Goal: Contribute content: Contribute content

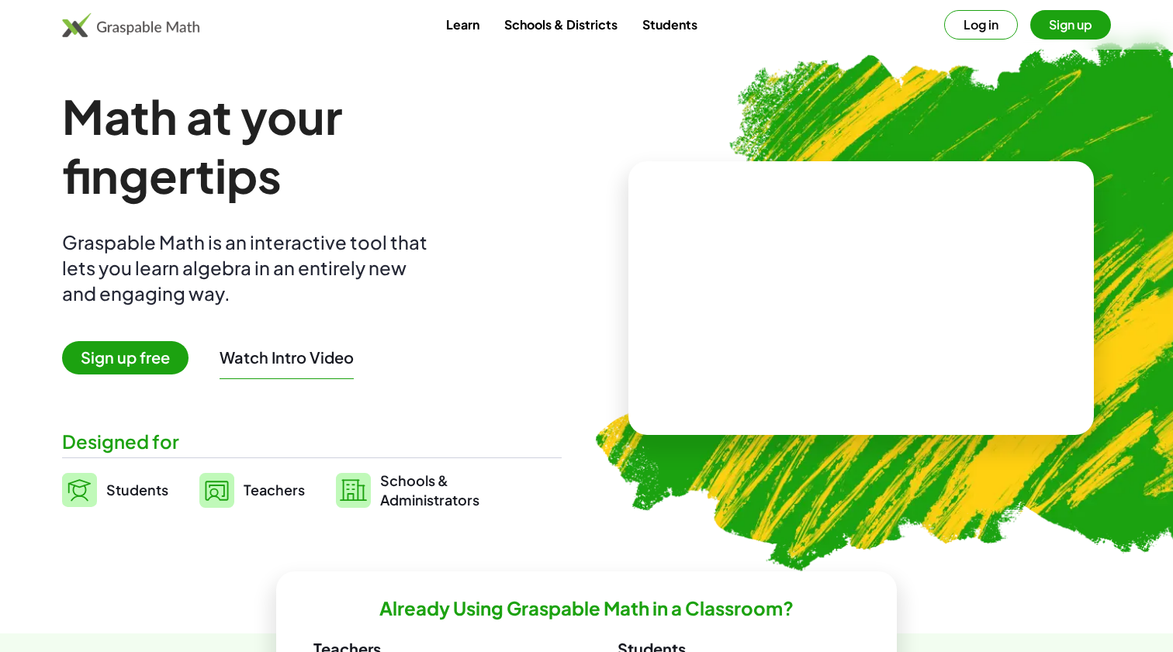
click at [1108, 80] on img at bounding box center [950, 298] width 779 height 657
click at [1067, 81] on img at bounding box center [950, 298] width 779 height 657
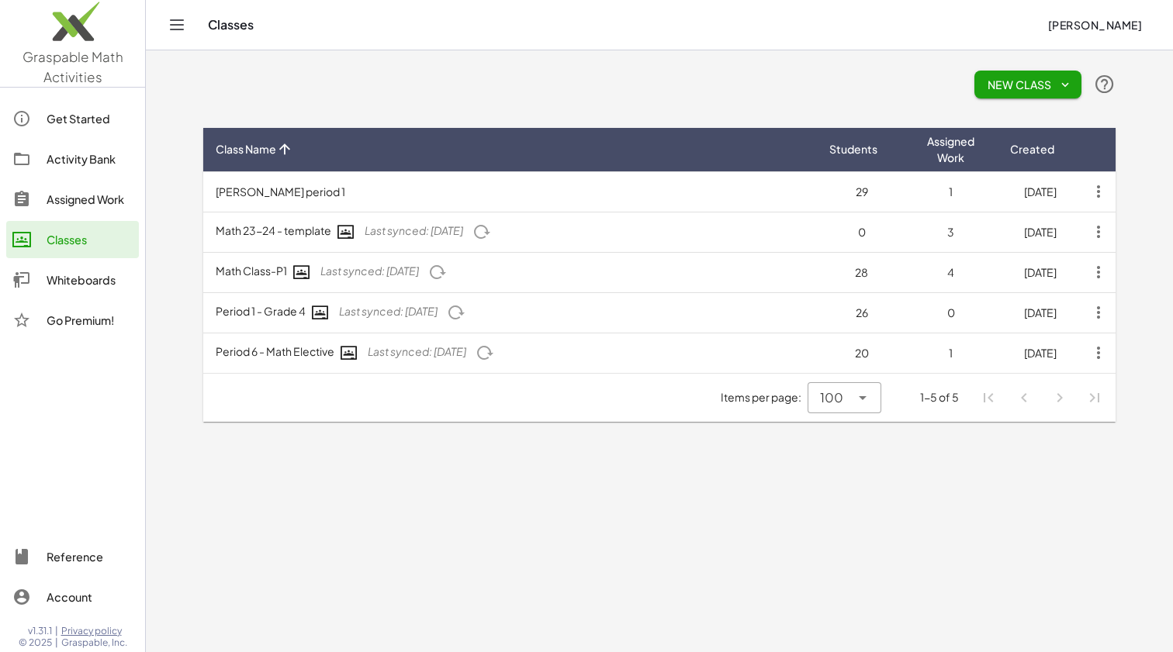
click at [1100, 30] on span "Lisa Roldan" at bounding box center [1094, 25] width 95 height 14
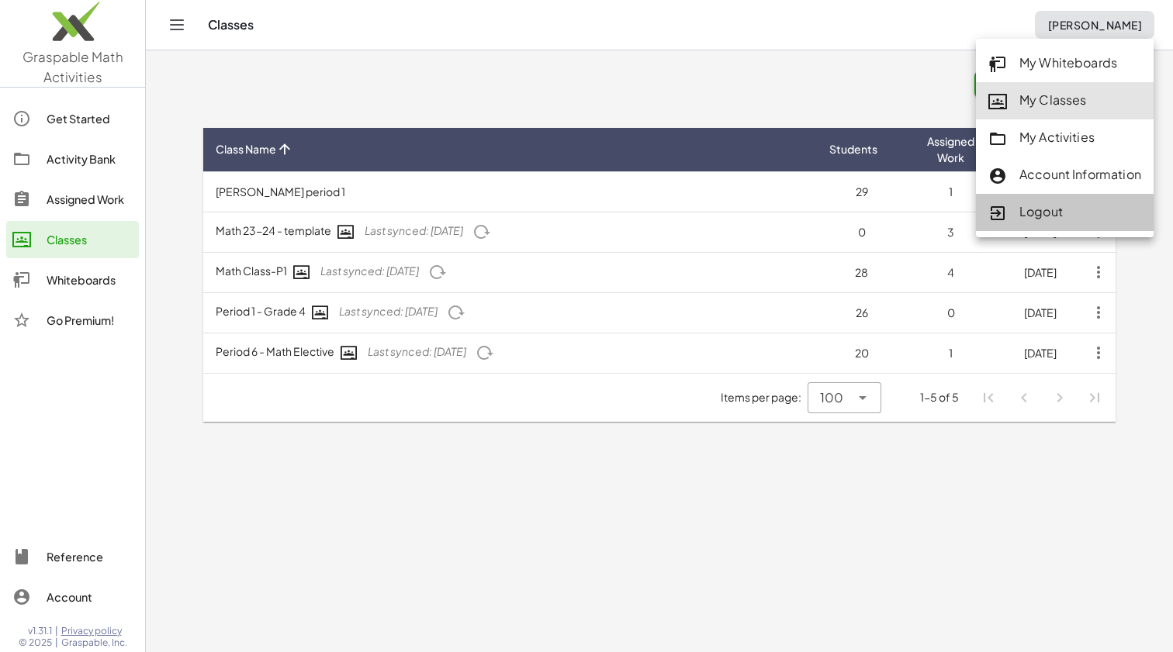
click at [1055, 212] on div "Logout" at bounding box center [1064, 212] width 153 height 20
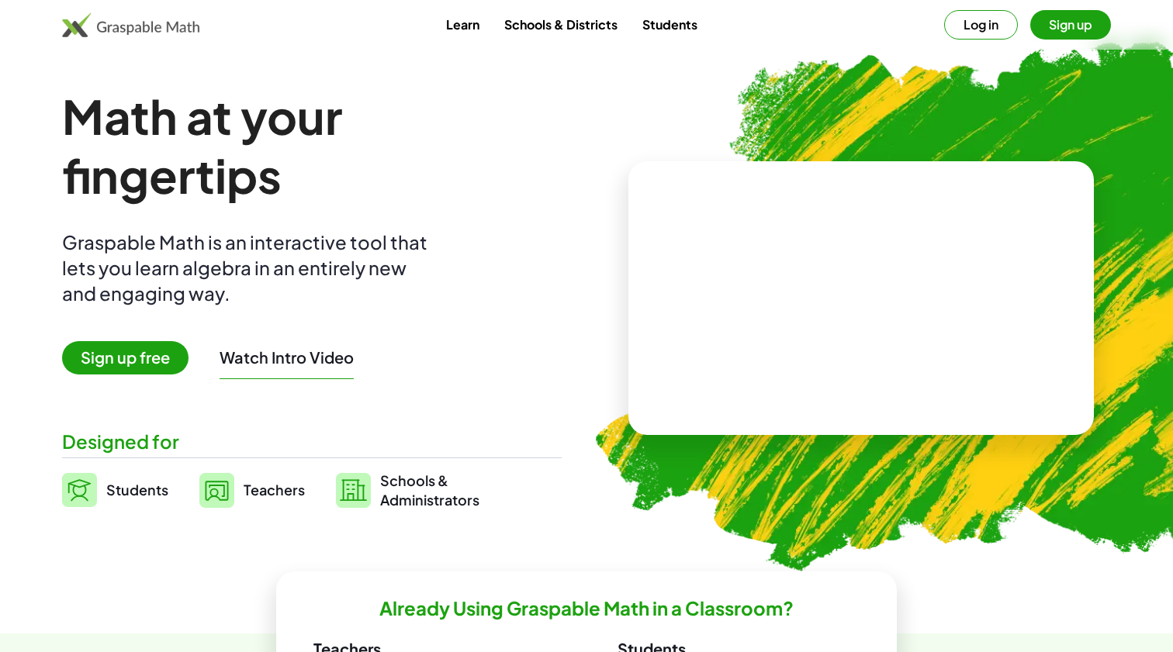
click at [976, 20] on button "Log in" at bounding box center [981, 24] width 74 height 29
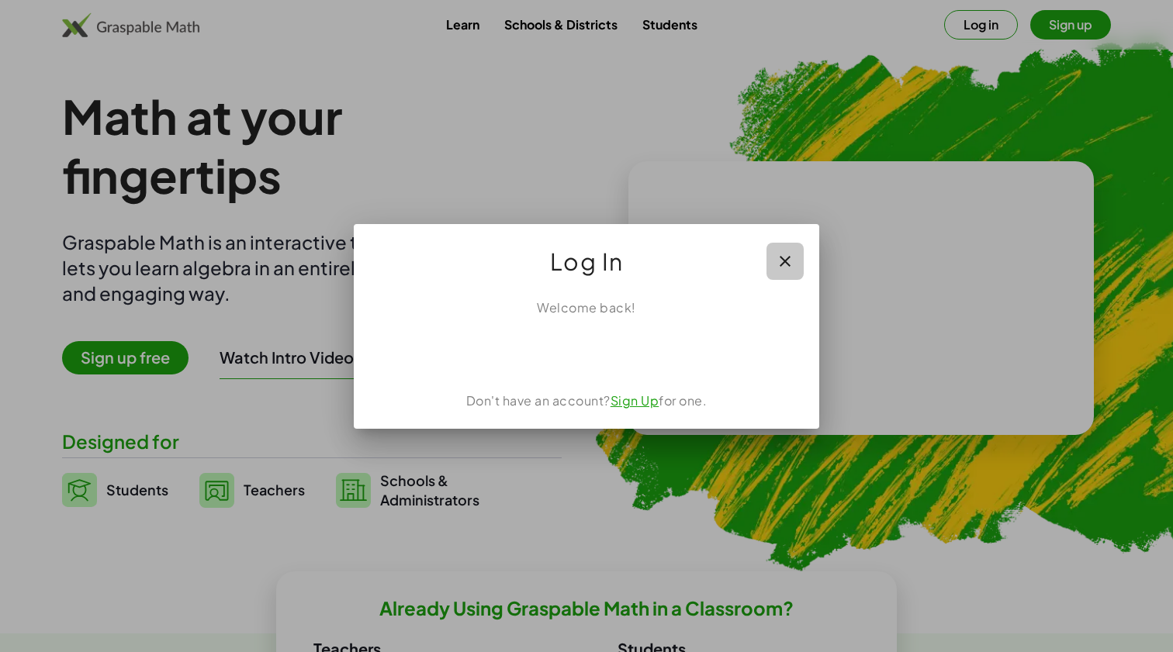
click at [784, 259] on icon "button" at bounding box center [784, 261] width 19 height 19
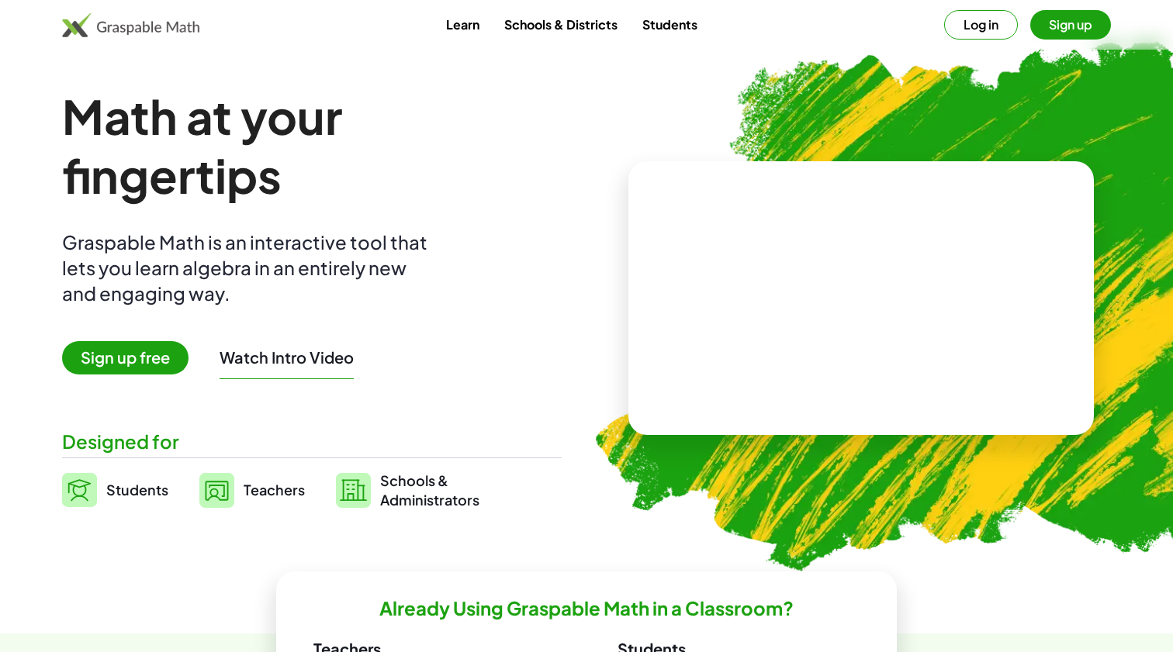
click at [957, 27] on button "Log in" at bounding box center [981, 24] width 74 height 29
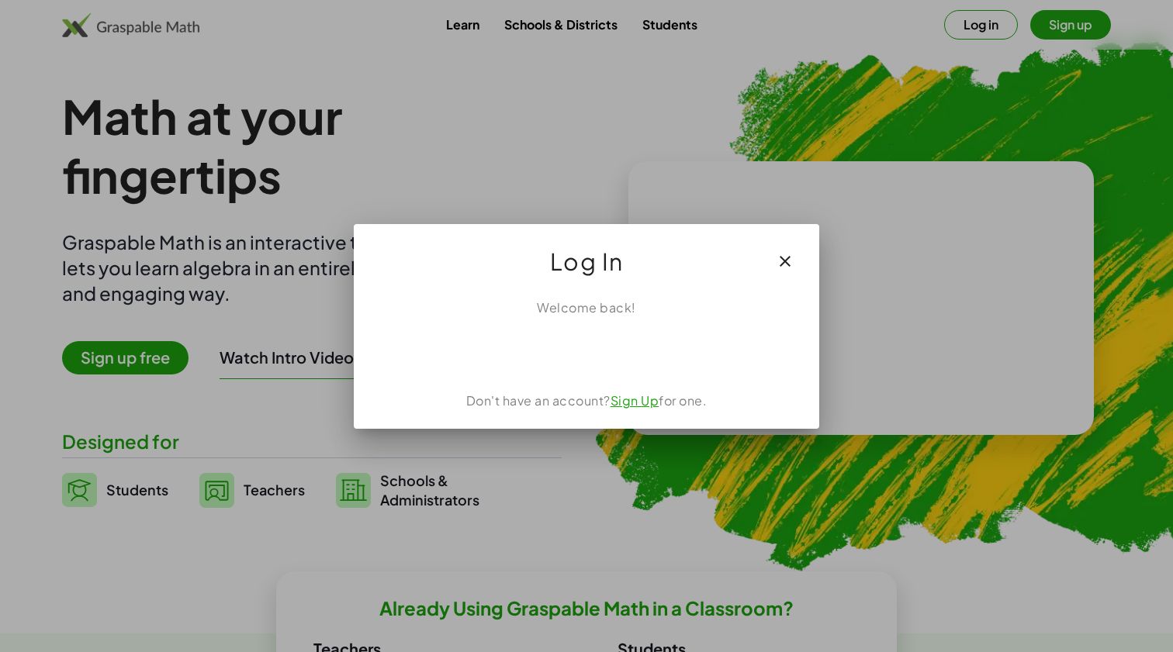
click at [595, 357] on div "Sign in with Google. Opens in new tab" at bounding box center [586, 351] width 143 height 34
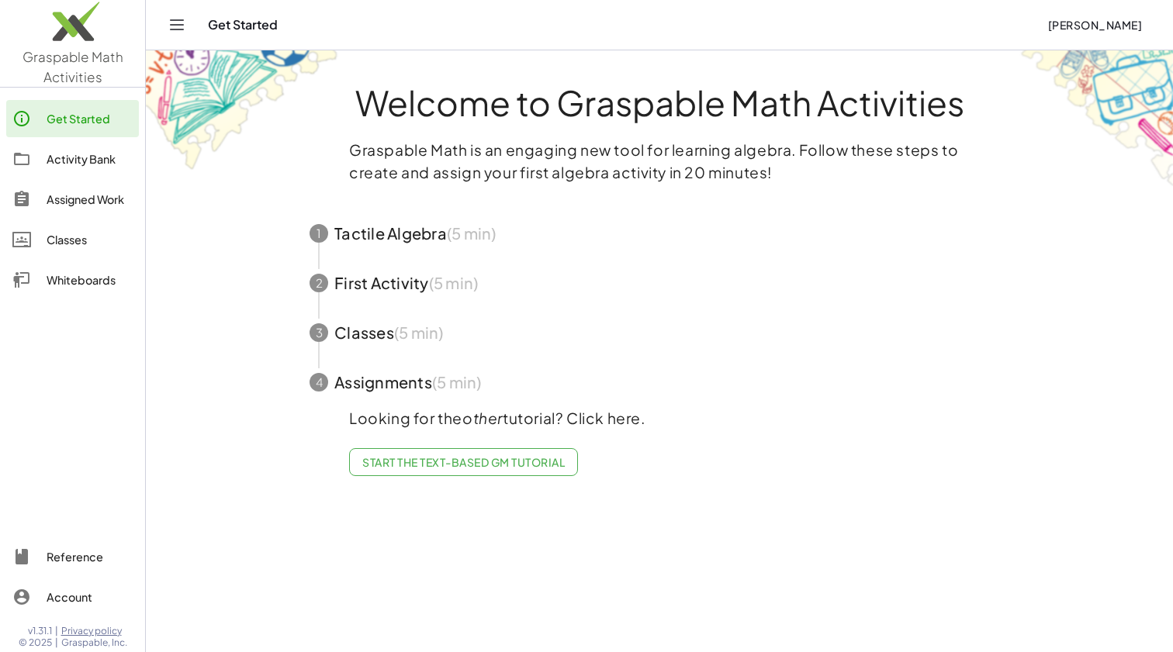
click at [348, 232] on span "button" at bounding box center [659, 234] width 737 height 50
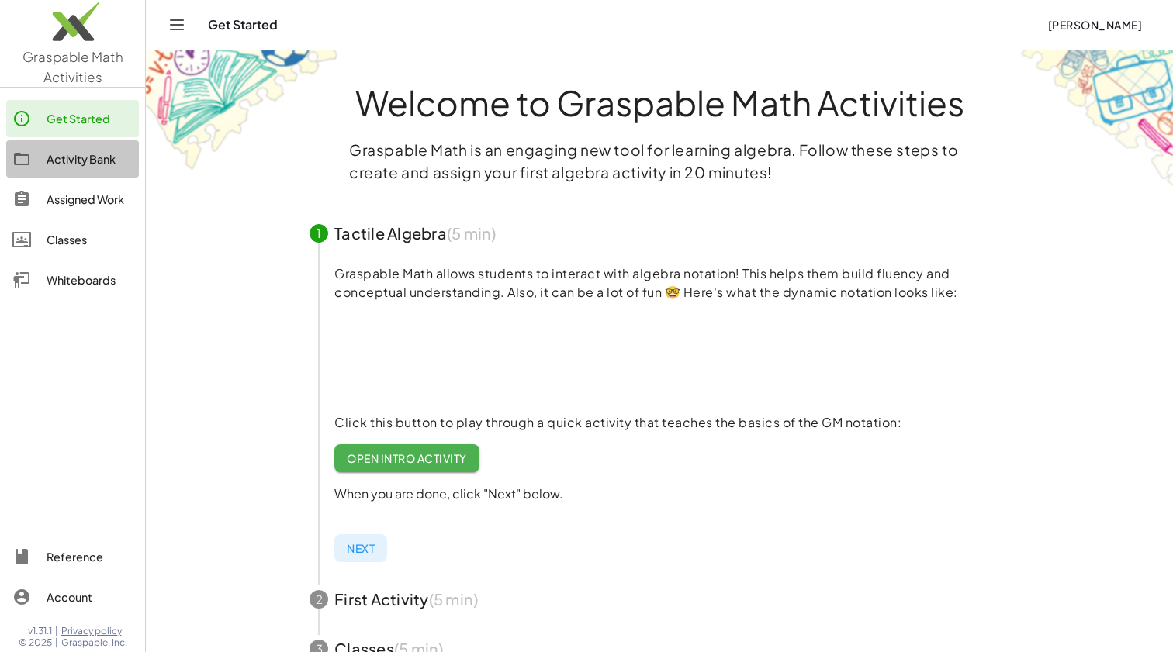
click at [67, 157] on div "Activity Bank" at bounding box center [90, 159] width 86 height 19
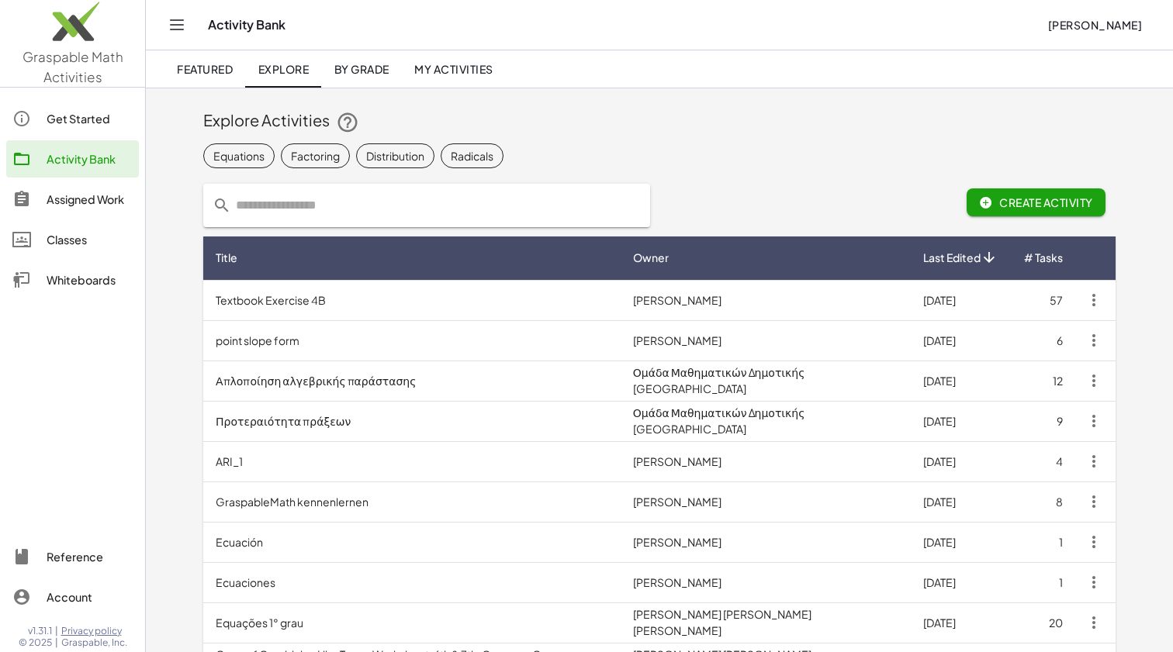
click at [1103, 27] on span "Lisa Roldan" at bounding box center [1094, 25] width 95 height 14
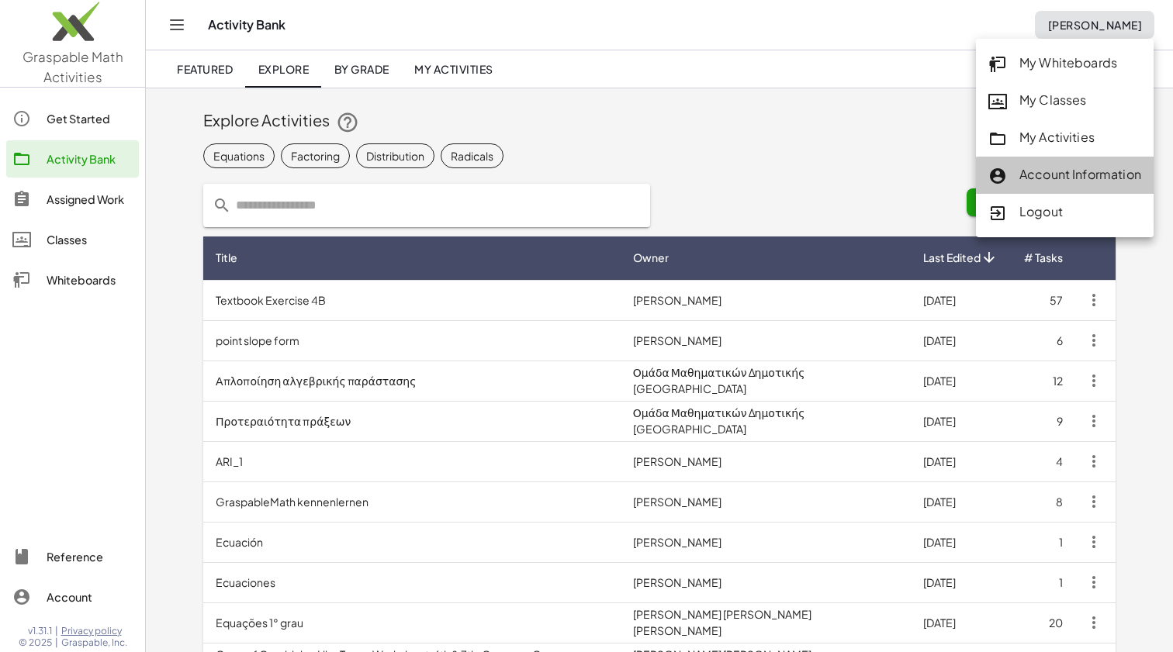
click at [1087, 174] on div "Account Information" at bounding box center [1064, 175] width 153 height 20
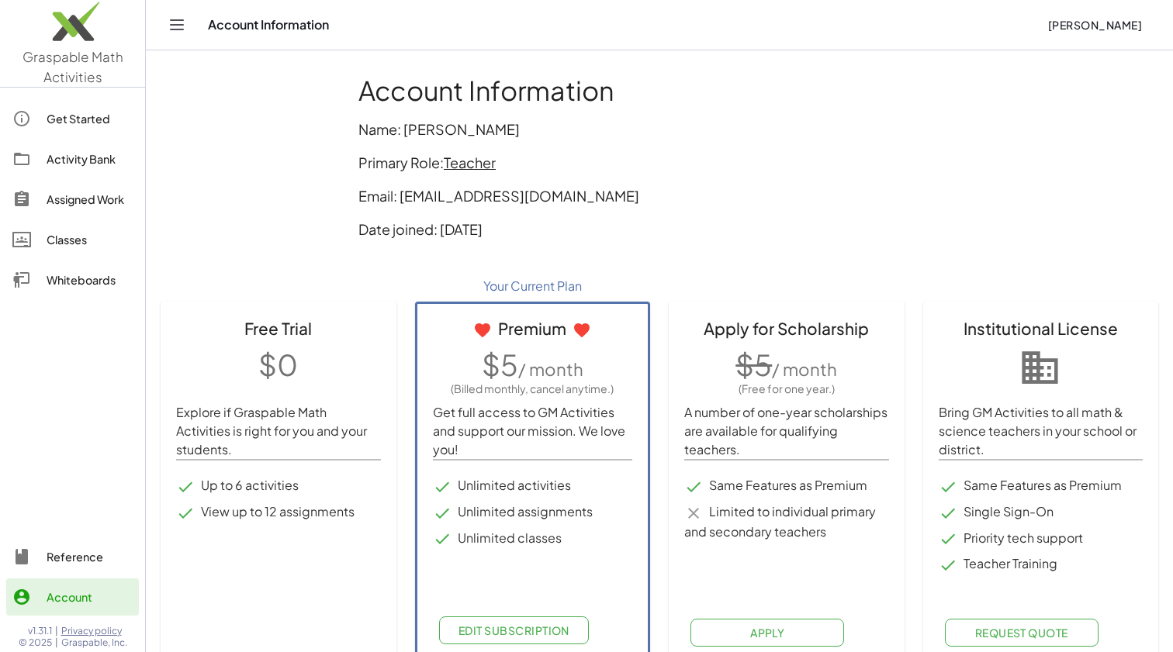
click at [877, 196] on p "Email: ms.lisa2003@gmail.com" at bounding box center [659, 195] width 602 height 21
click at [73, 33] on img at bounding box center [72, 25] width 145 height 66
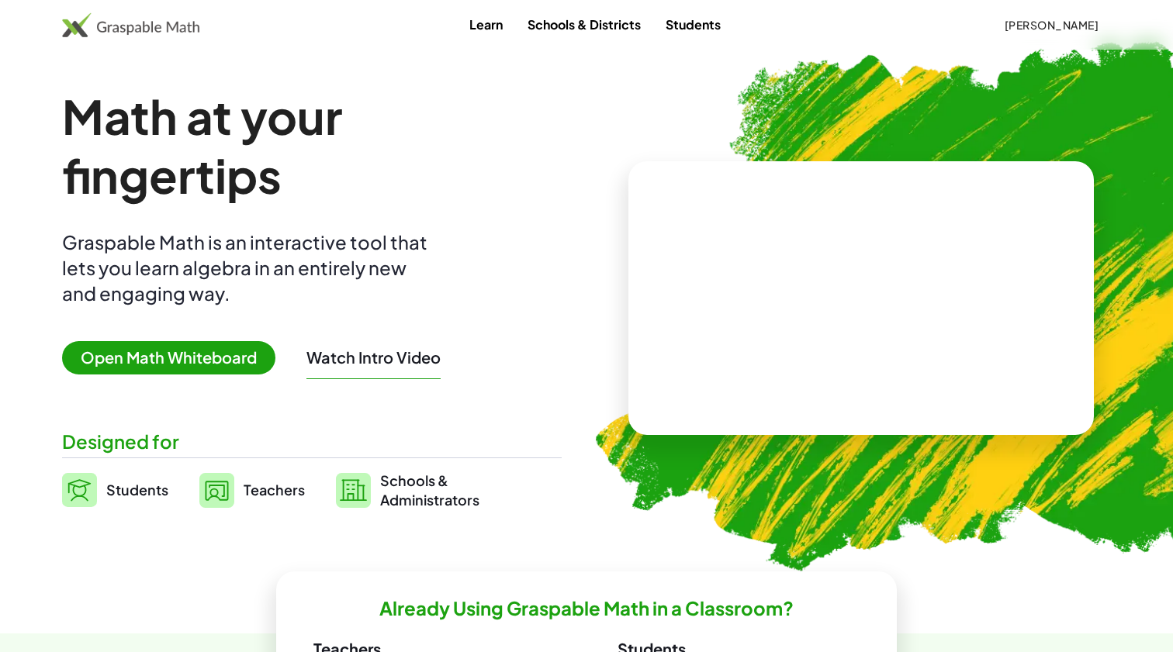
click at [522, 441] on div "Designed for" at bounding box center [311, 442] width 499 height 26
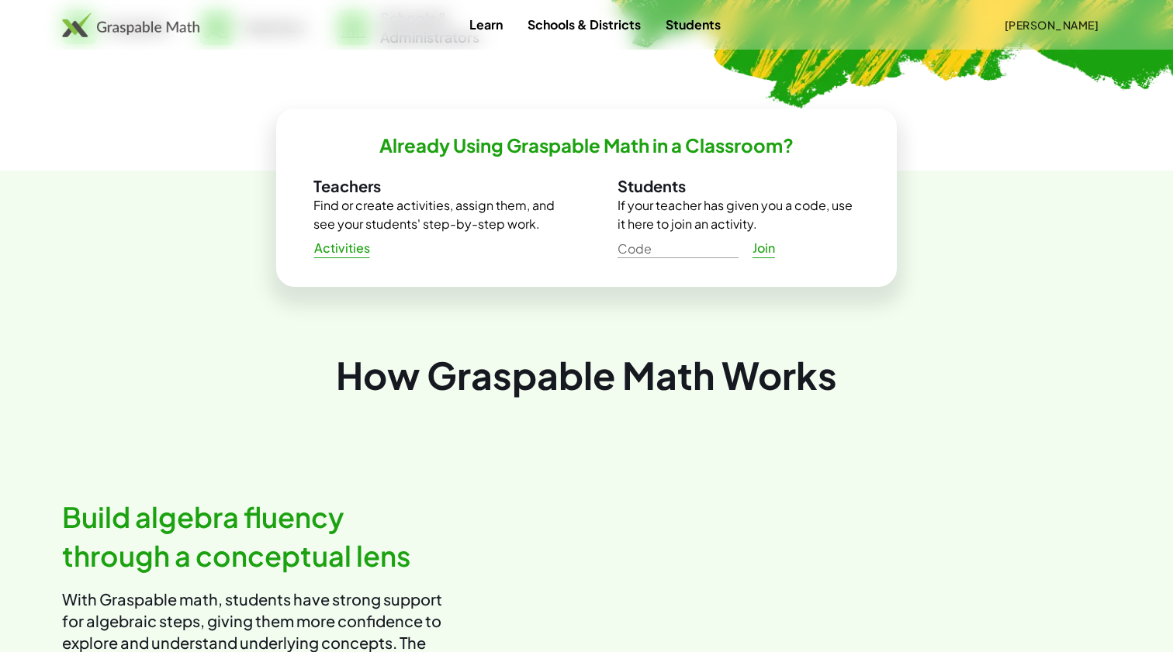
scroll to position [463, 0]
click at [347, 247] on span "Activities" at bounding box center [341, 248] width 57 height 16
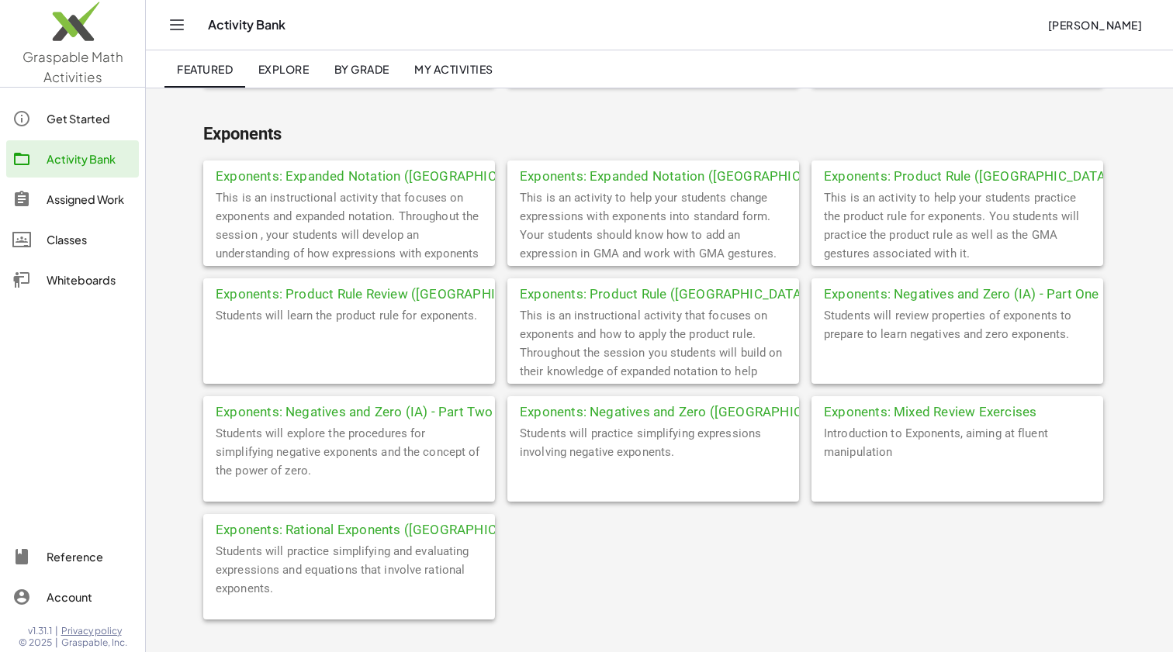
scroll to position [1383, 0]
click at [372, 62] on span "By Grade" at bounding box center [360, 69] width 55 height 14
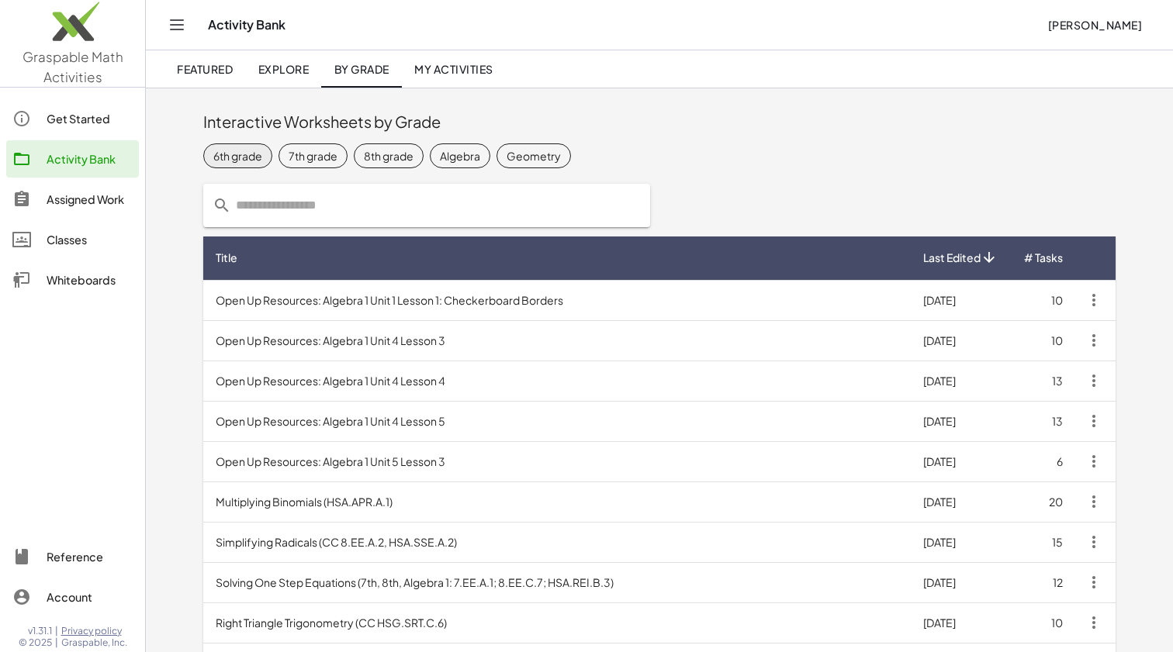
click at [223, 157] on div "6th grade" at bounding box center [237, 156] width 49 height 16
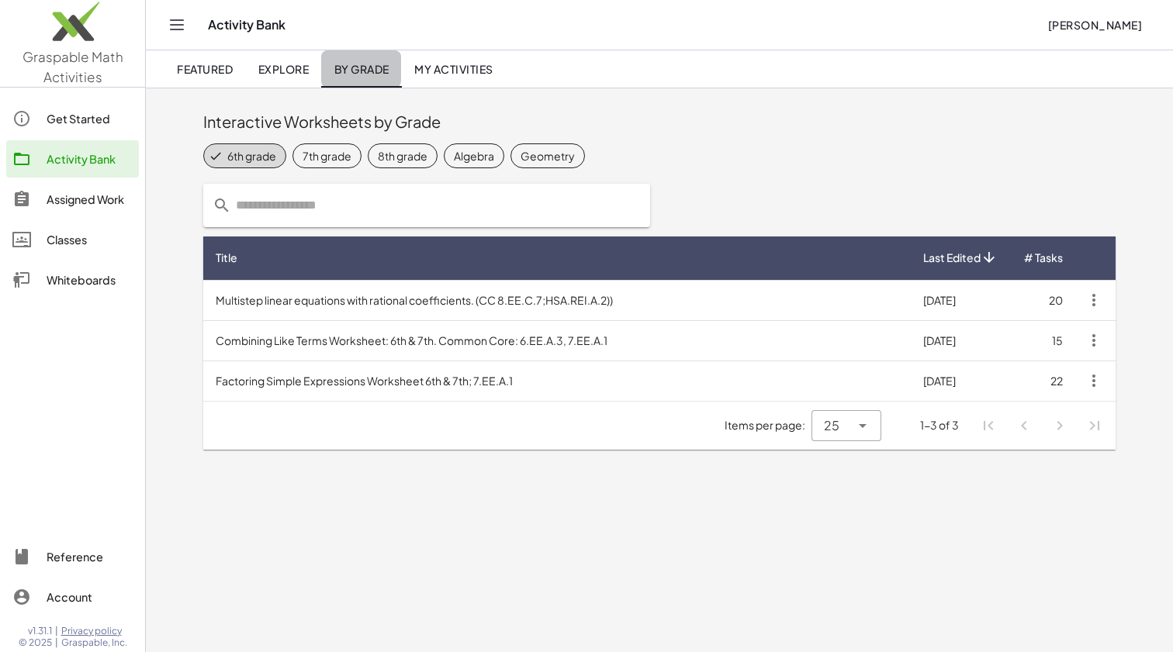
click at [361, 76] on link "By Grade" at bounding box center [361, 68] width 80 height 37
click at [269, 67] on span "Explore" at bounding box center [282, 69] width 51 height 14
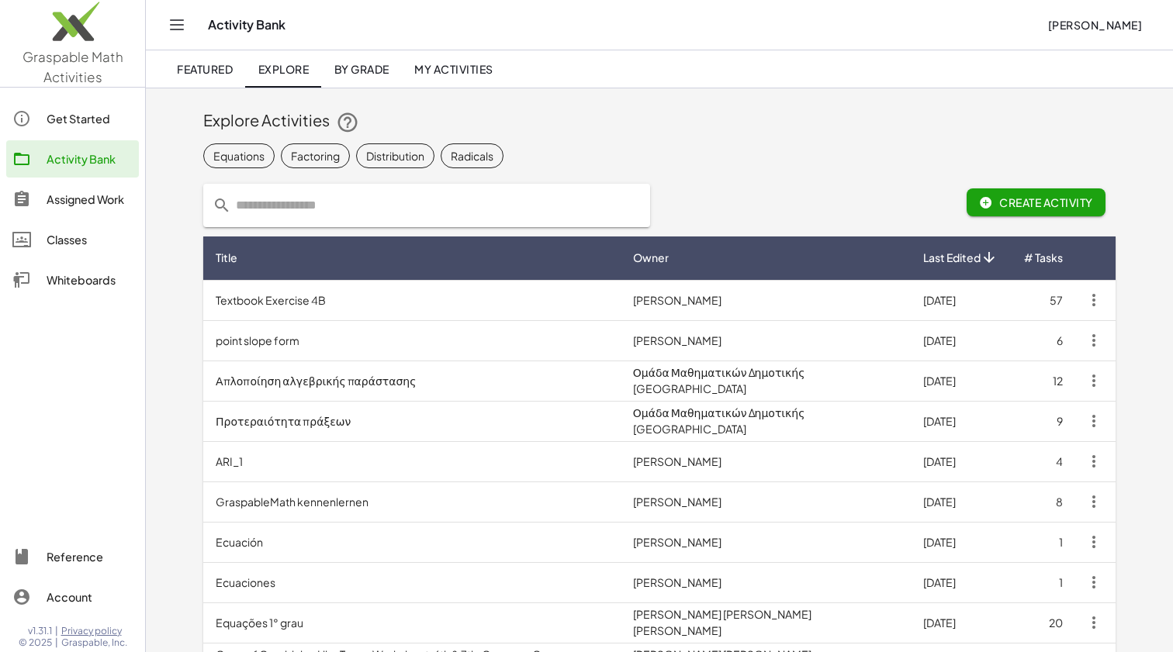
click at [173, 66] on link "Featured" at bounding box center [204, 68] width 81 height 37
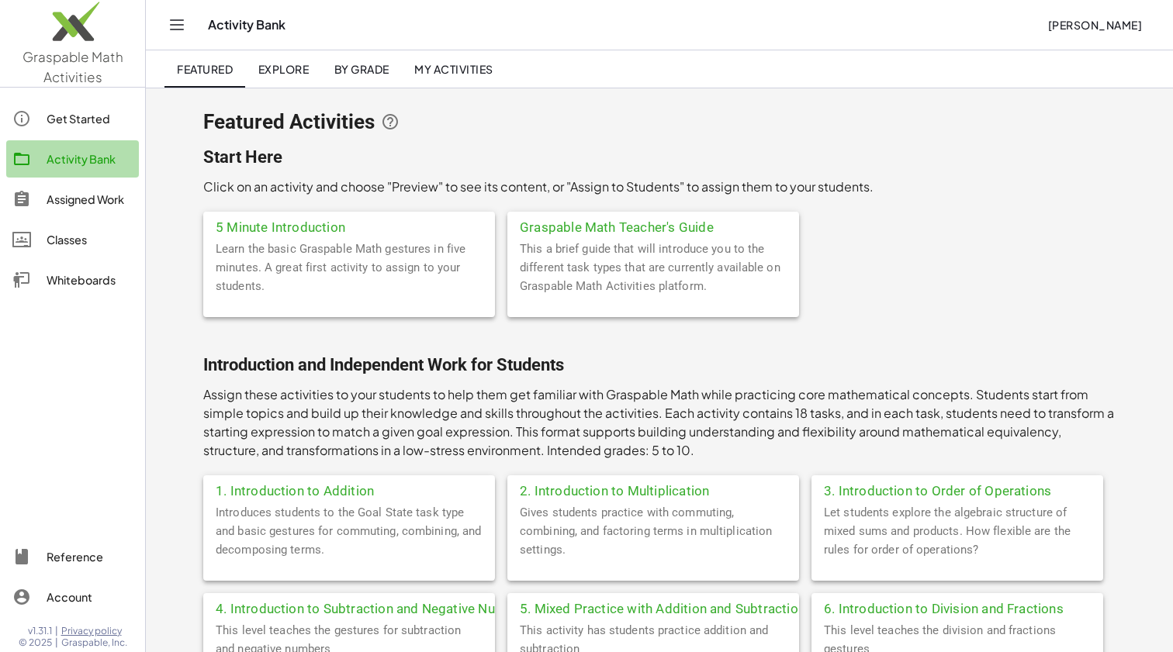
click at [74, 158] on div "Activity Bank" at bounding box center [90, 159] width 86 height 19
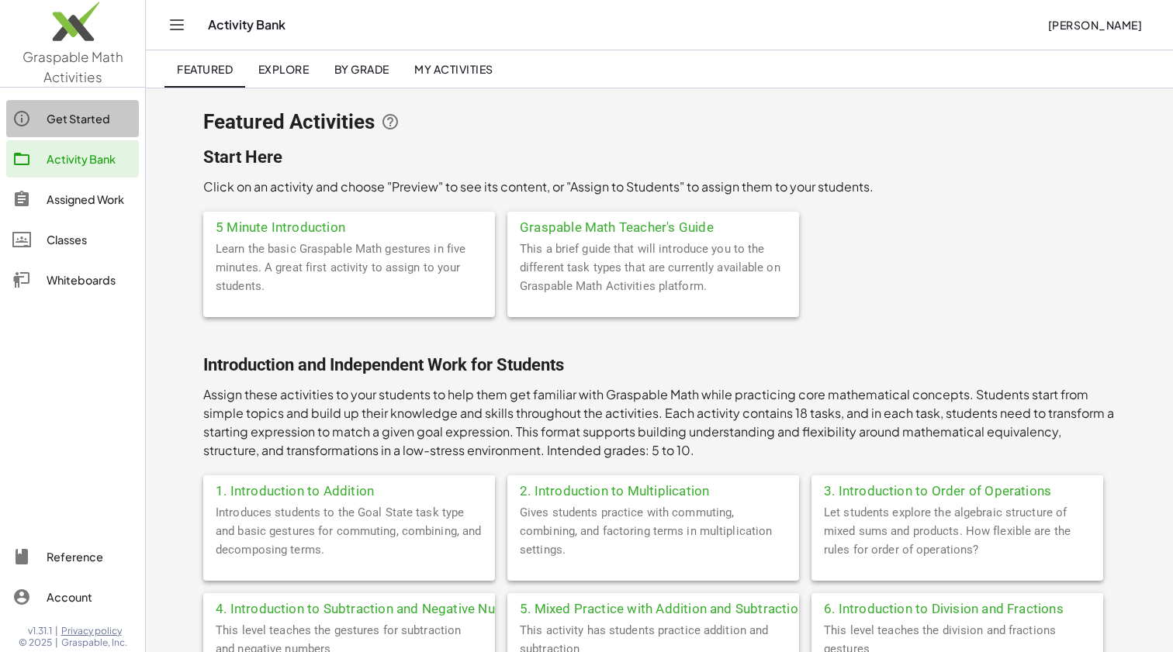
click at [74, 109] on div "Get Started" at bounding box center [90, 118] width 86 height 19
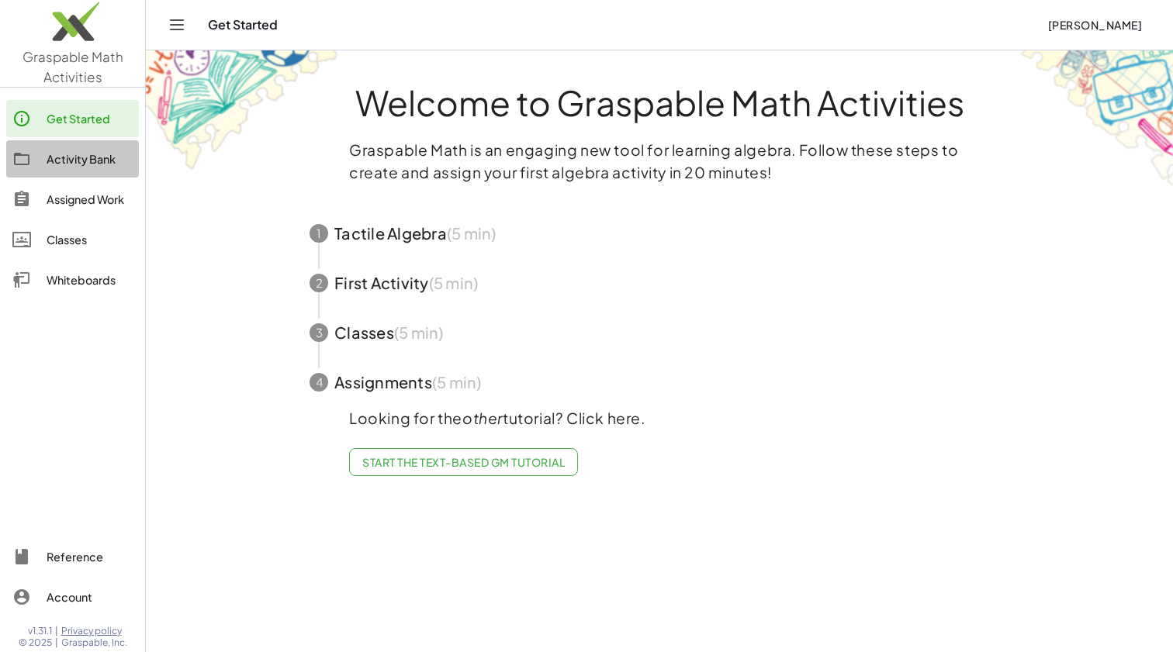
click at [61, 162] on div "Activity Bank" at bounding box center [90, 159] width 86 height 19
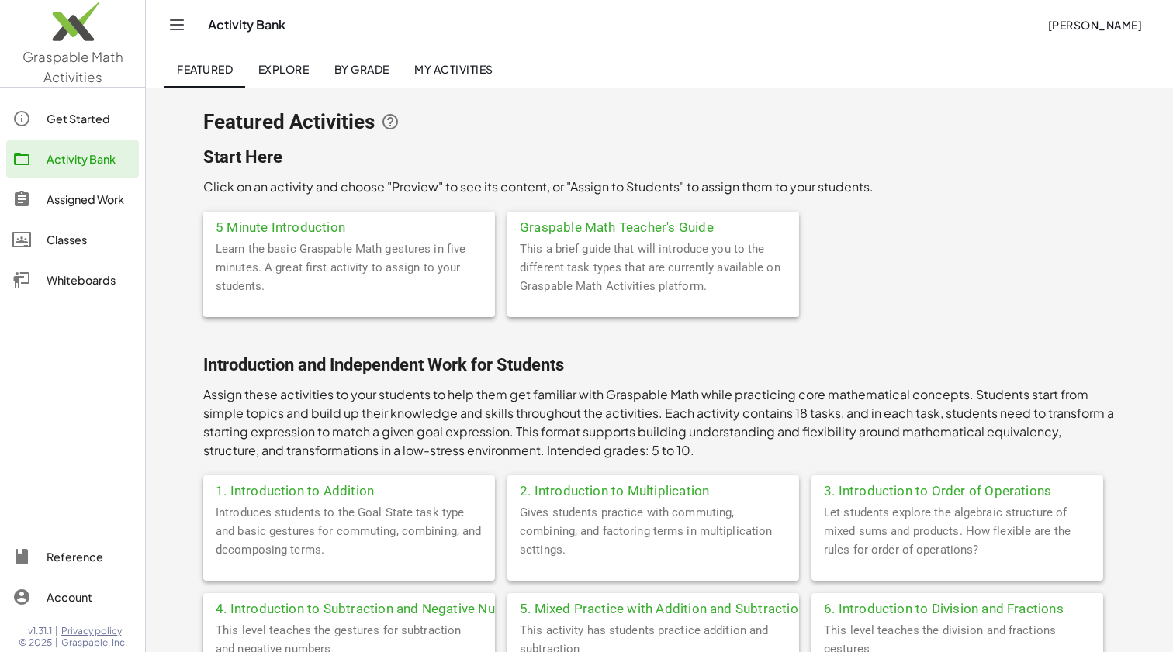
click at [175, 26] on icon "Toggle navigation" at bounding box center [177, 25] width 19 height 19
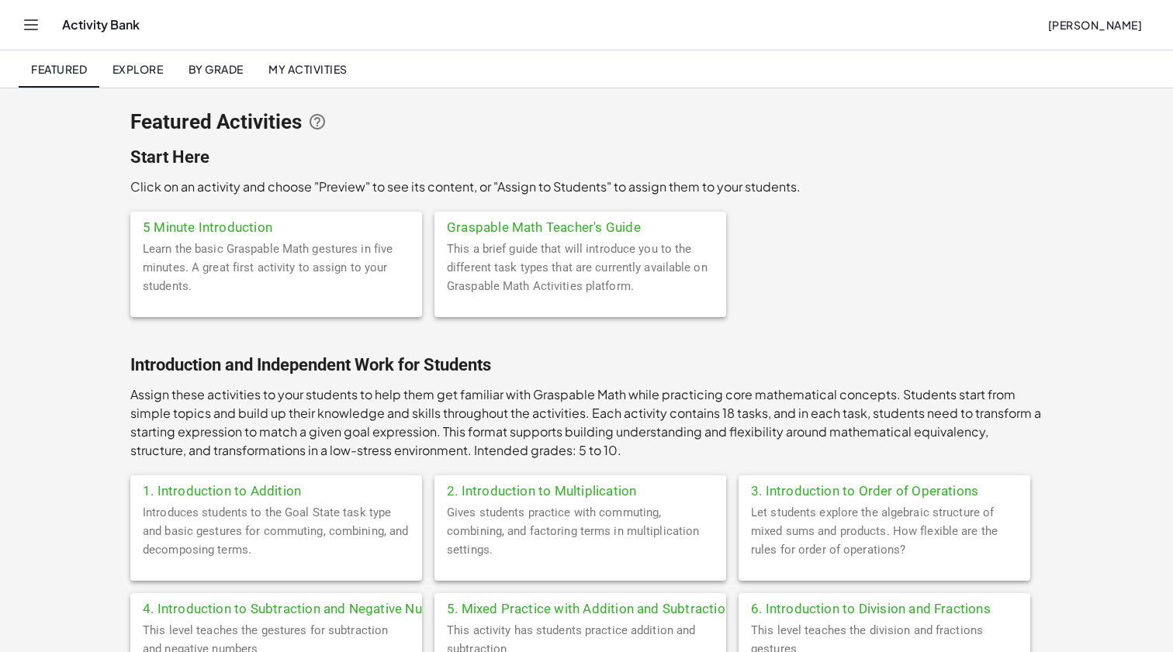
click at [33, 25] on icon "Toggle navigation" at bounding box center [31, 24] width 13 height 9
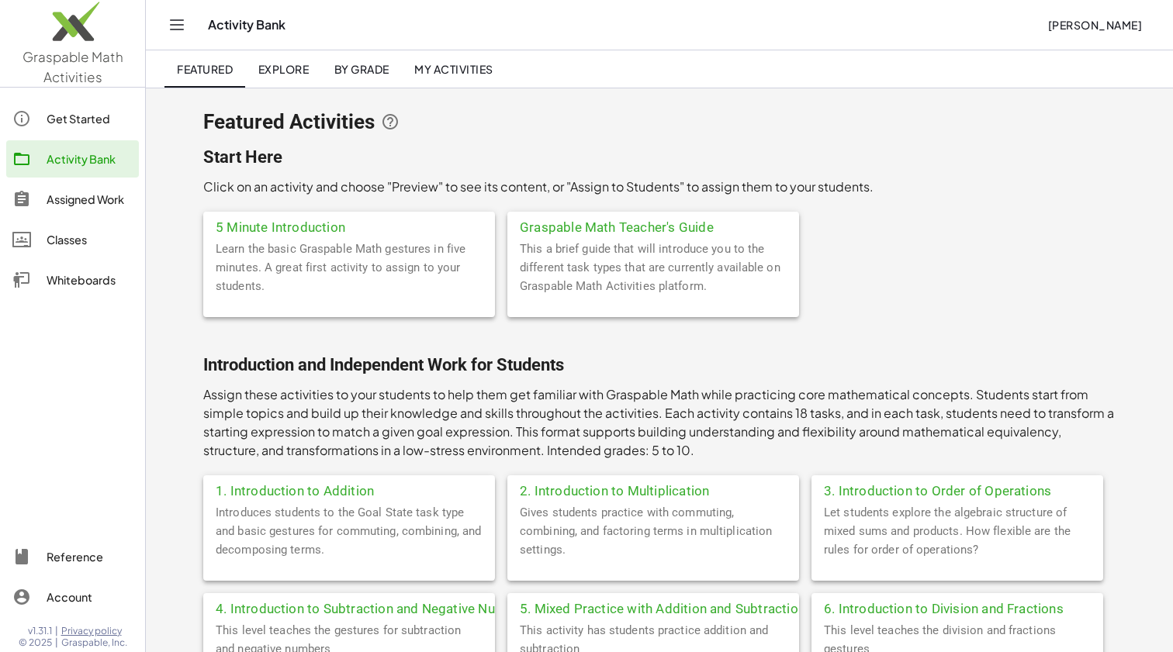
click at [80, 200] on div "Assigned Work" at bounding box center [90, 199] width 86 height 19
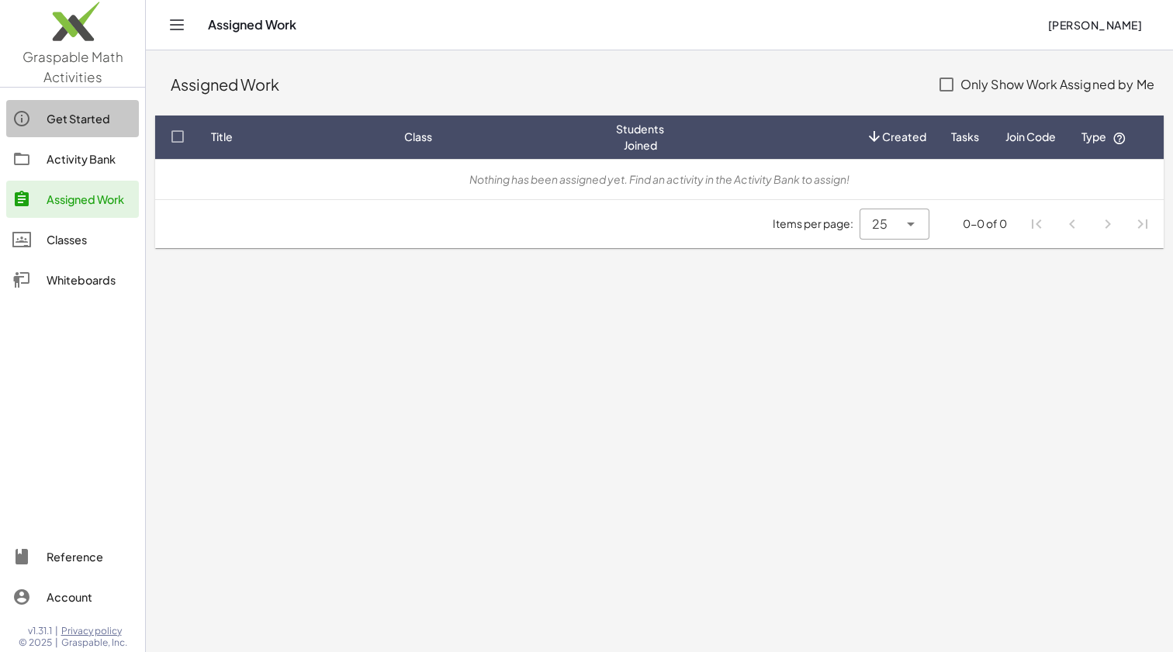
click at [86, 114] on div "Get Started" at bounding box center [90, 118] width 86 height 19
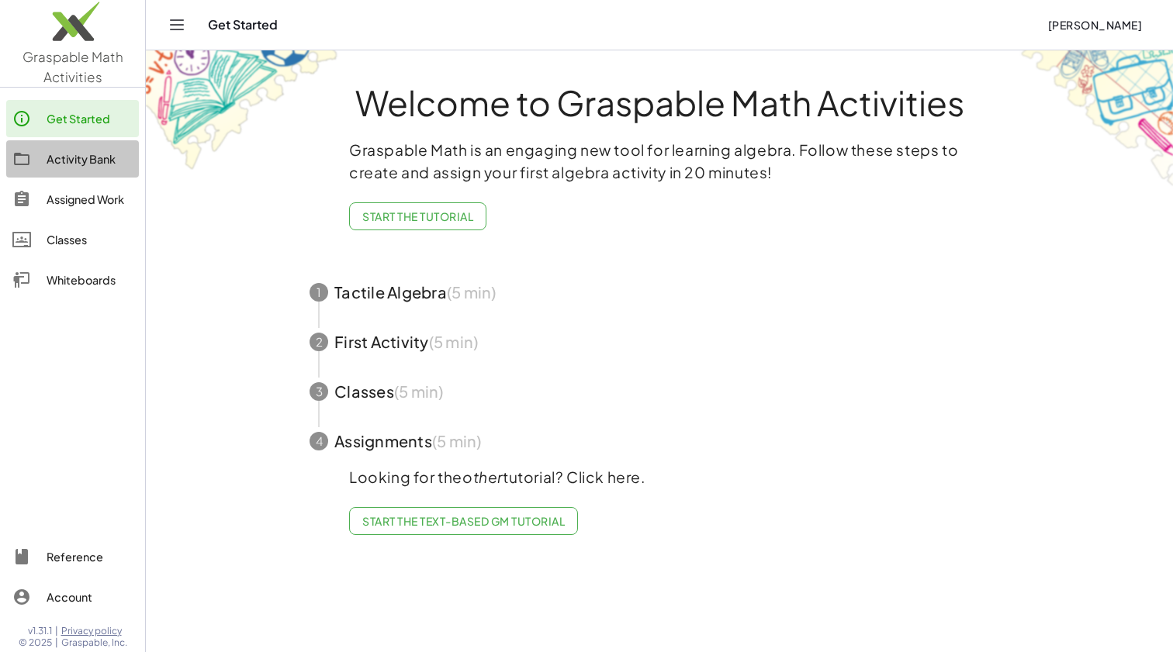
click at [77, 163] on div "Activity Bank" at bounding box center [90, 159] width 86 height 19
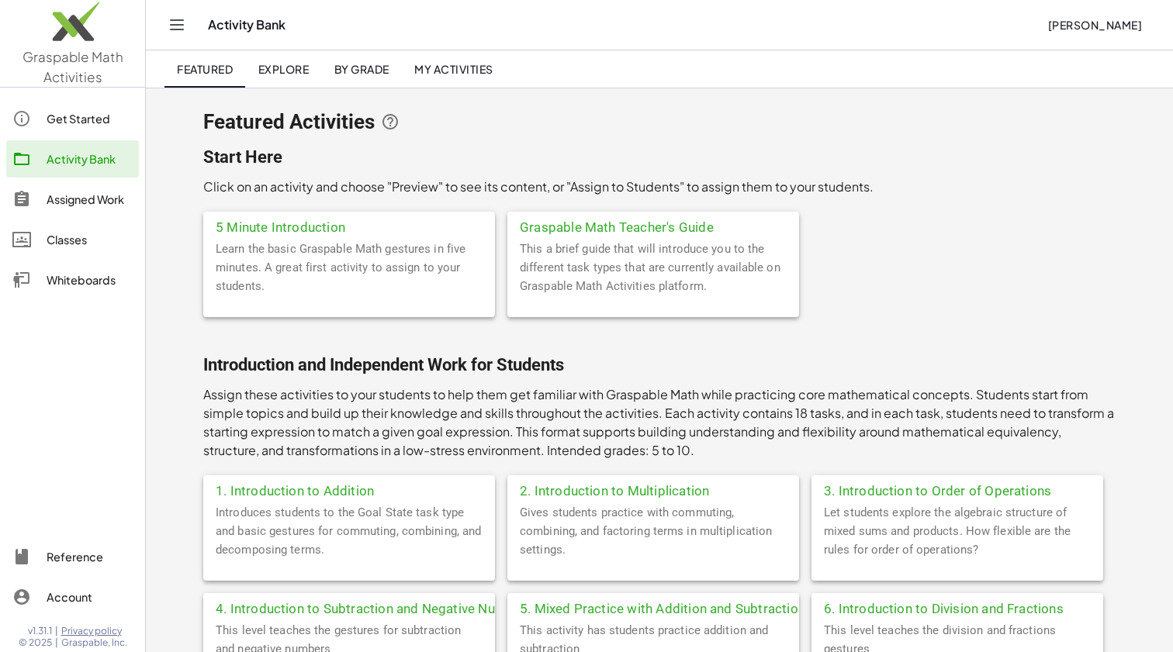
click at [281, 62] on span "Explore" at bounding box center [282, 69] width 51 height 14
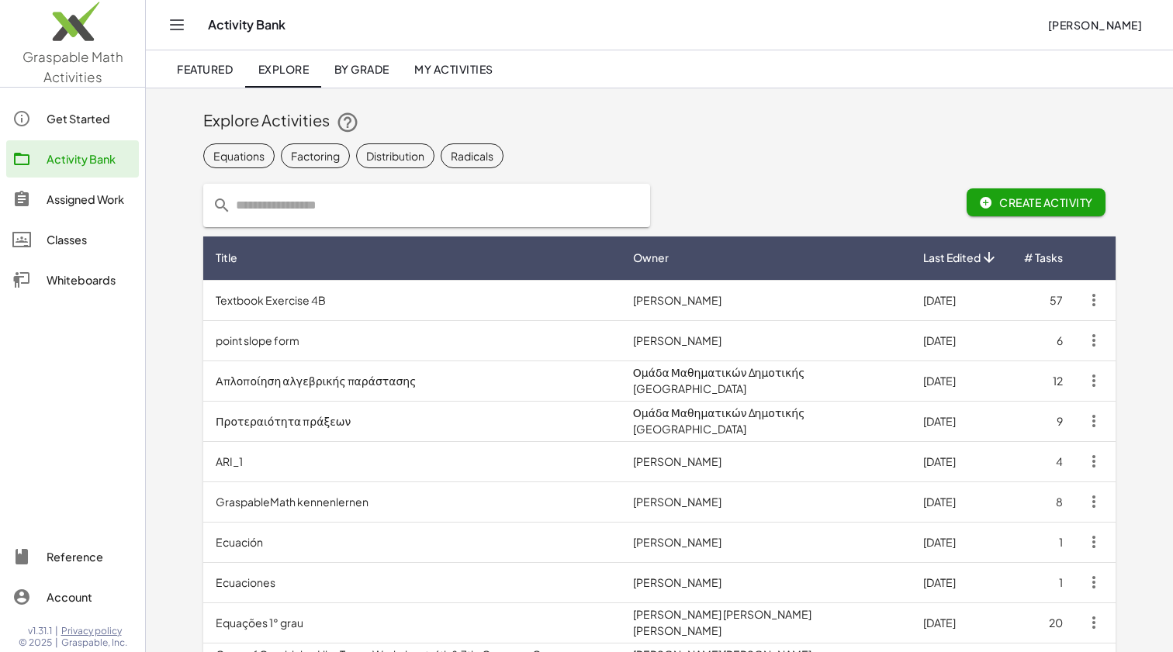
click at [1038, 197] on span "Create Activity" at bounding box center [1036, 202] width 114 height 14
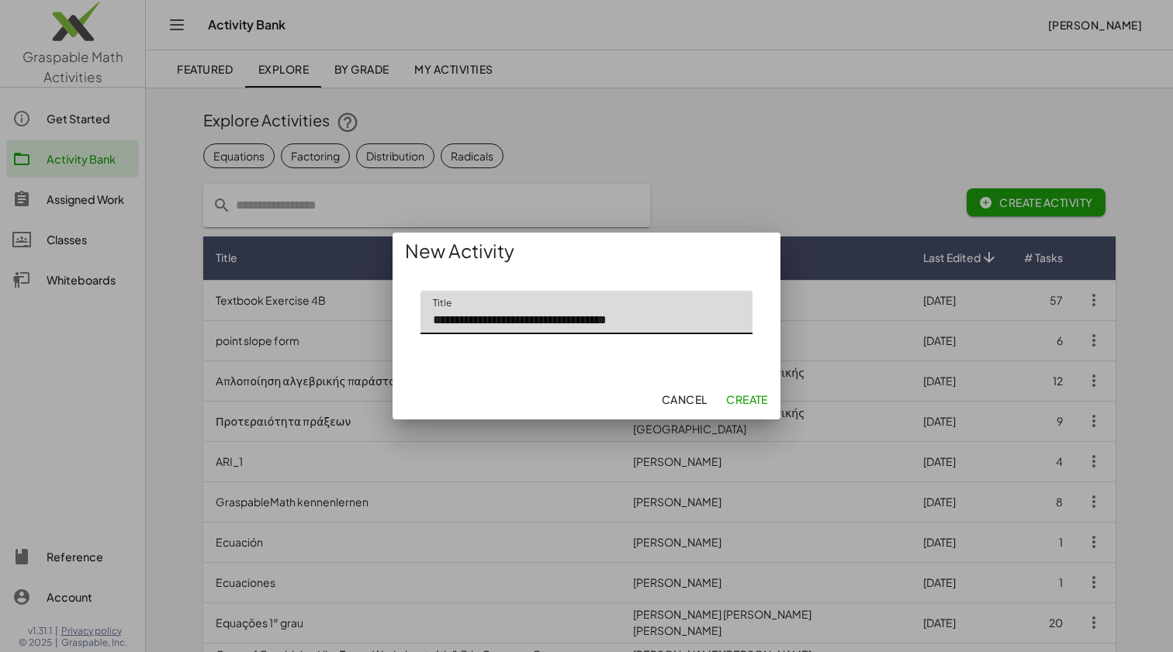
type input "**********"
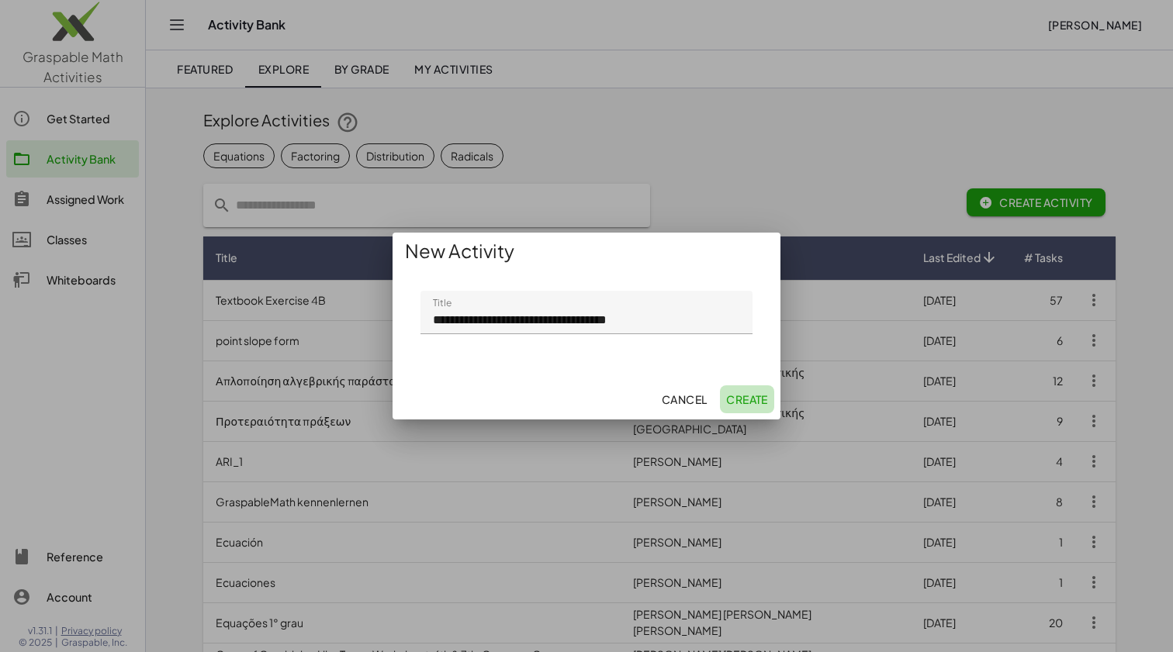
click at [749, 402] on span "Create" at bounding box center [747, 399] width 42 height 14
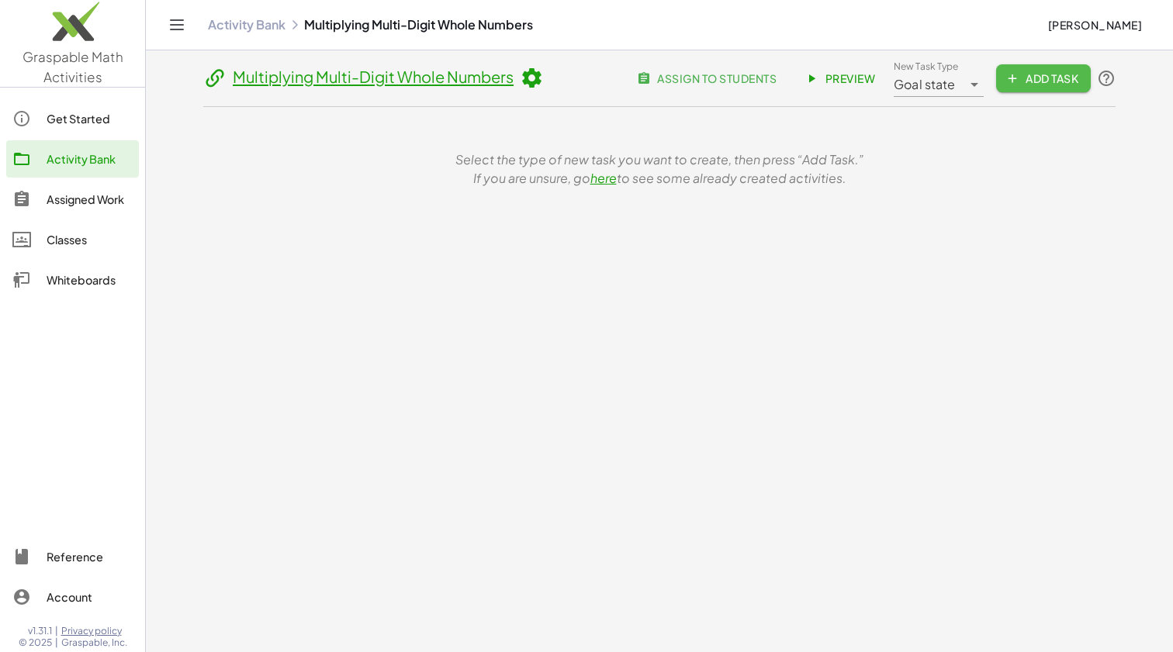
click at [1046, 78] on span "Add Task" at bounding box center [1043, 78] width 70 height 14
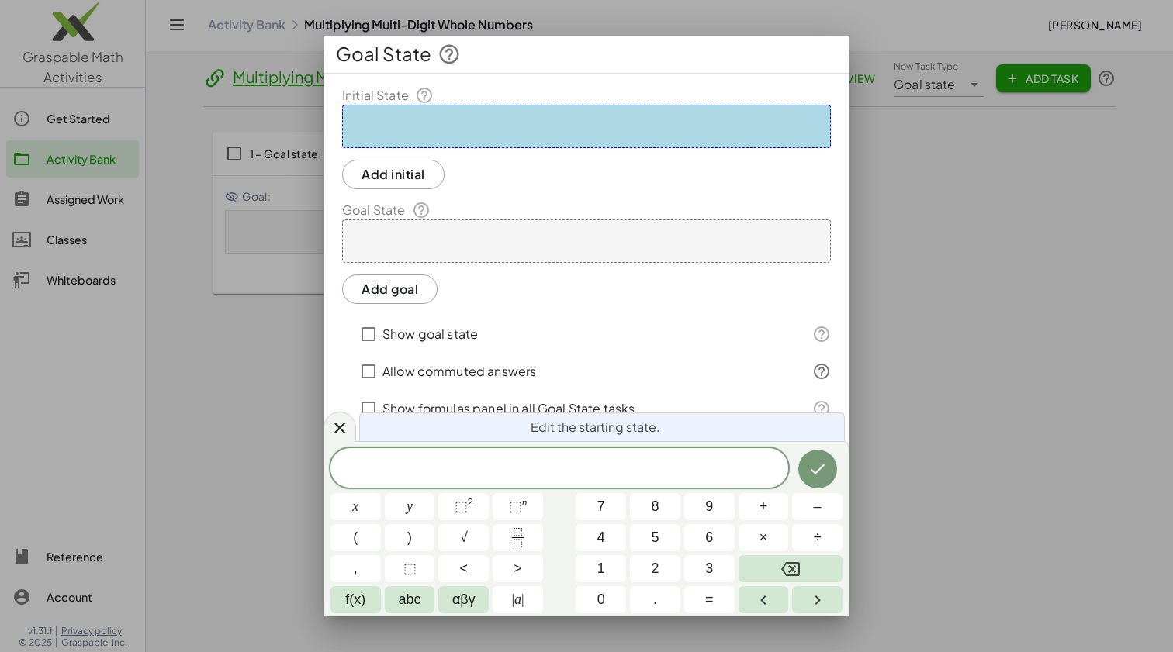
drag, startPoint x: 938, startPoint y: 241, endPoint x: 929, endPoint y: 241, distance: 8.5
click at [937, 241] on div at bounding box center [586, 326] width 1173 height 652
click at [965, 105] on div at bounding box center [586, 326] width 1173 height 652
click at [156, 425] on div at bounding box center [586, 326] width 1173 height 652
click at [604, 299] on div "Add goal" at bounding box center [586, 289] width 489 height 29
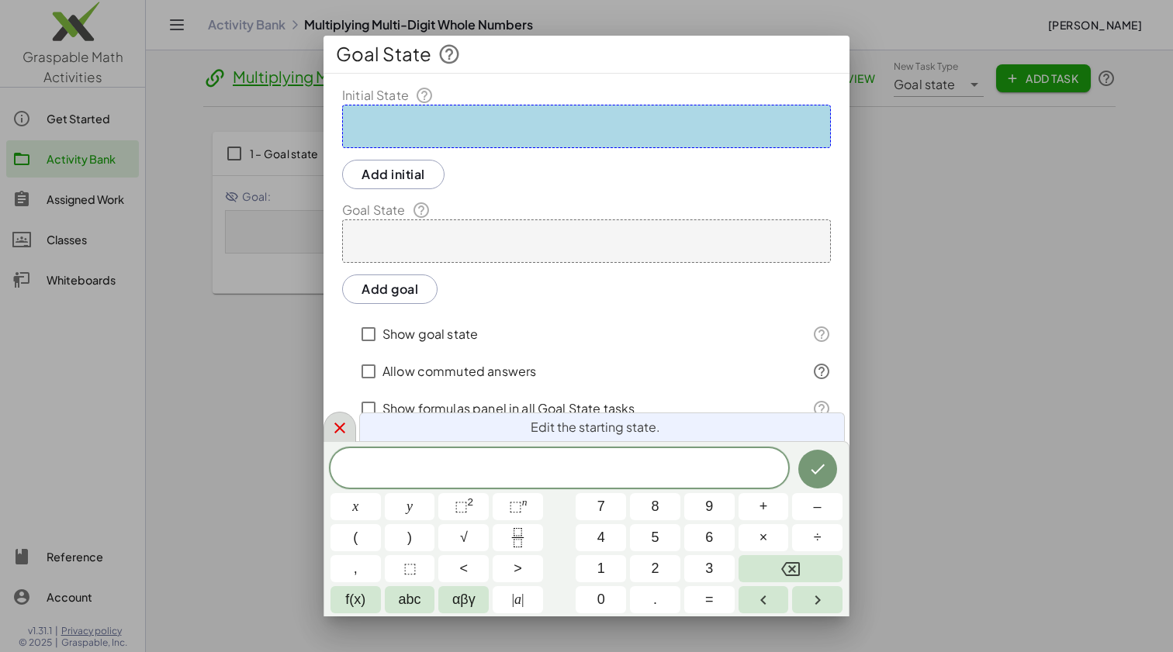
click at [337, 430] on icon at bounding box center [339, 428] width 11 height 11
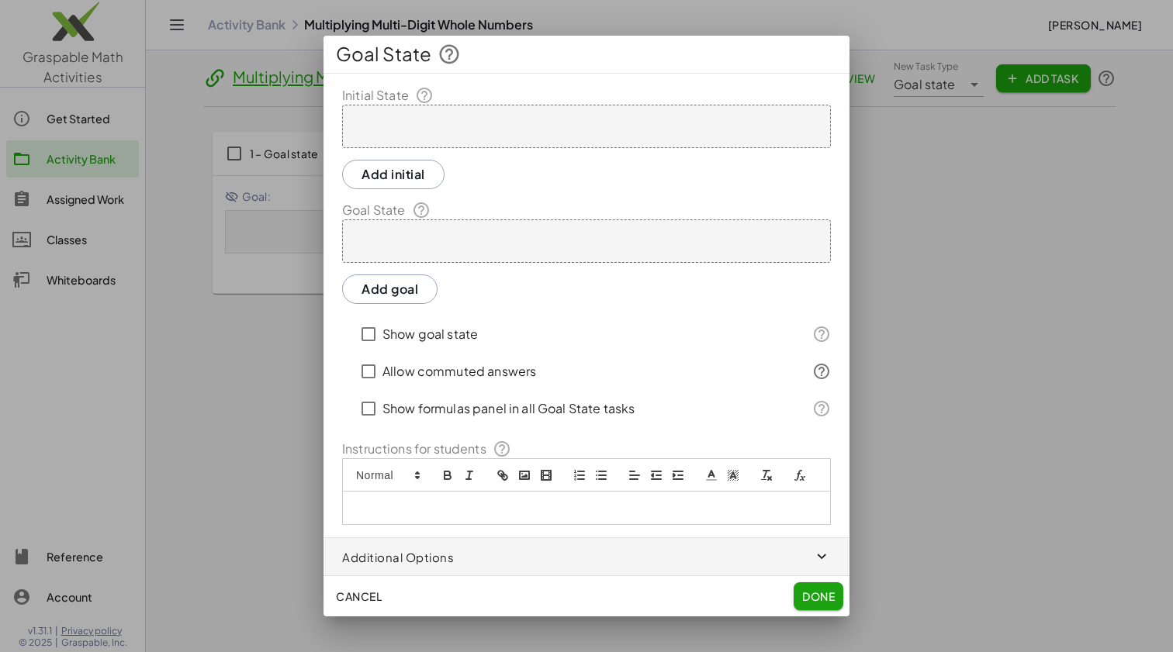
click at [361, 599] on span "Cancel" at bounding box center [359, 596] width 46 height 14
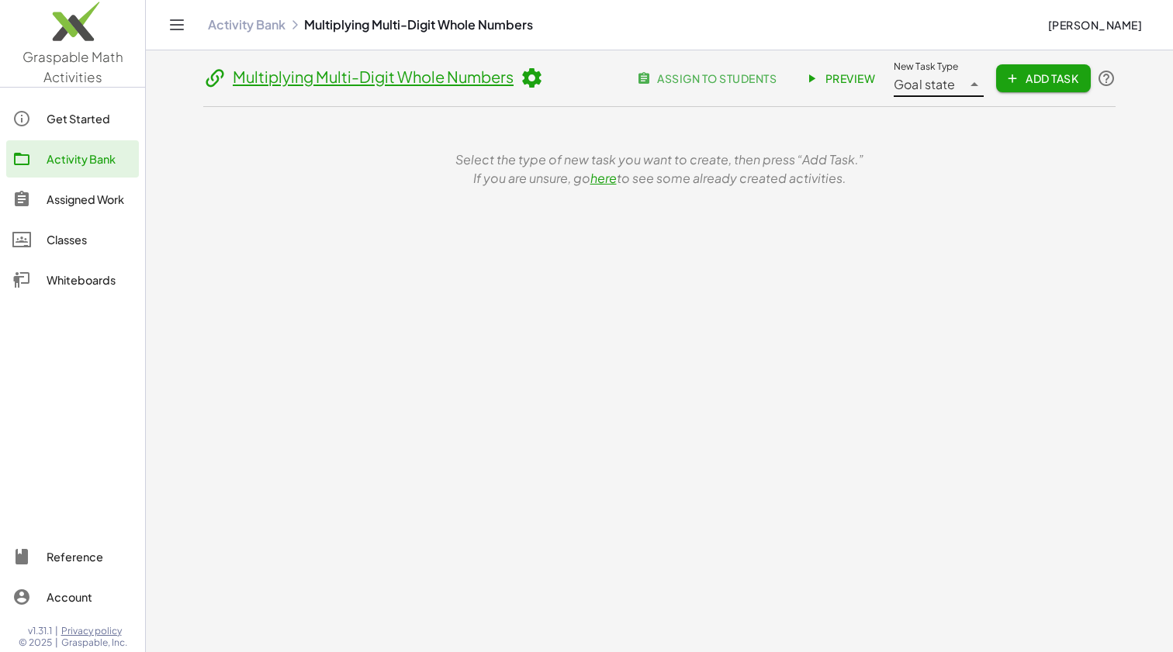
click at [969, 86] on icon at bounding box center [974, 84] width 19 height 19
click at [1052, 78] on span "Add Task" at bounding box center [1043, 78] width 70 height 14
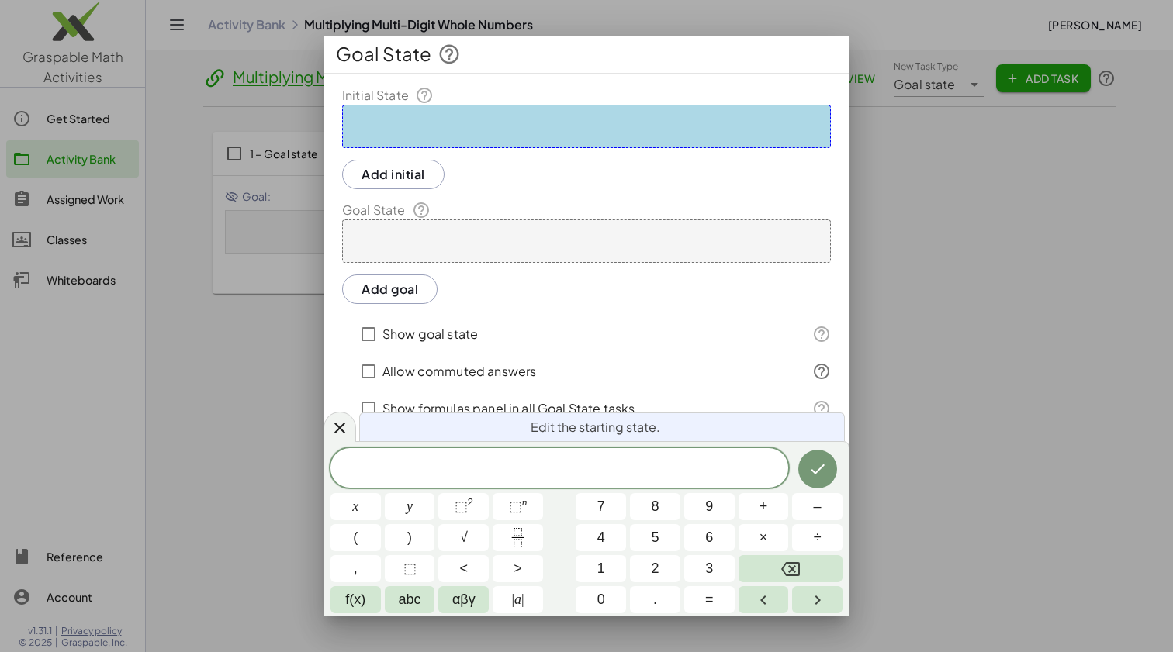
click at [506, 122] on div at bounding box center [586, 126] width 489 height 43
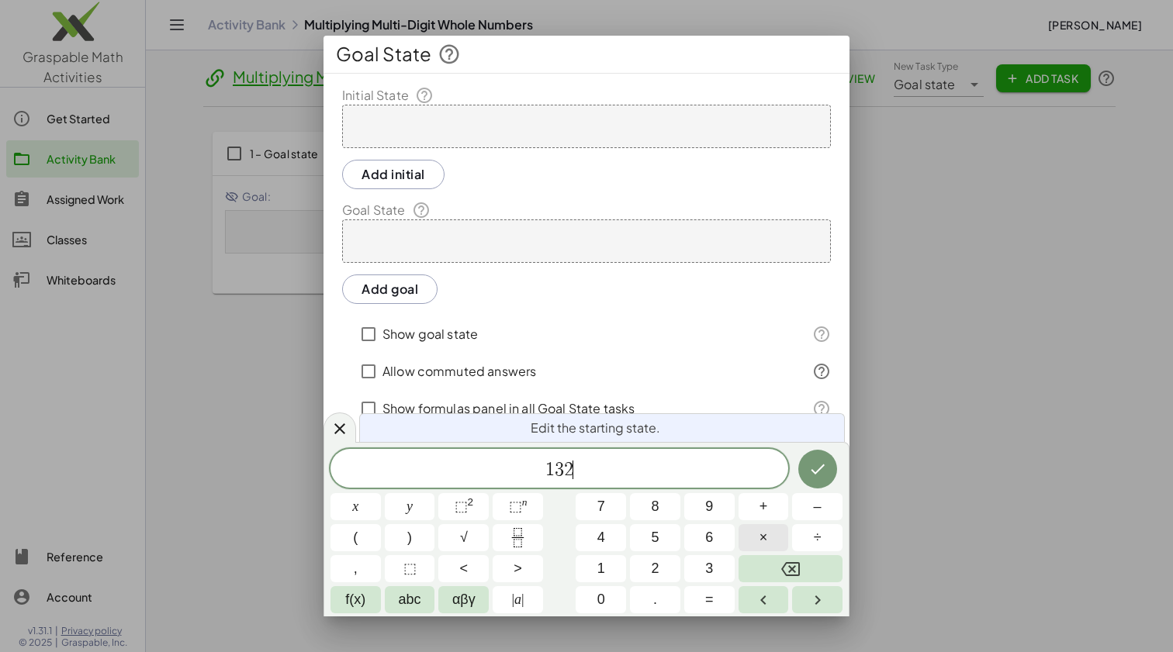
click at [764, 541] on span "×" at bounding box center [763, 537] width 9 height 21
click at [819, 468] on icon "Done" at bounding box center [817, 470] width 14 height 10
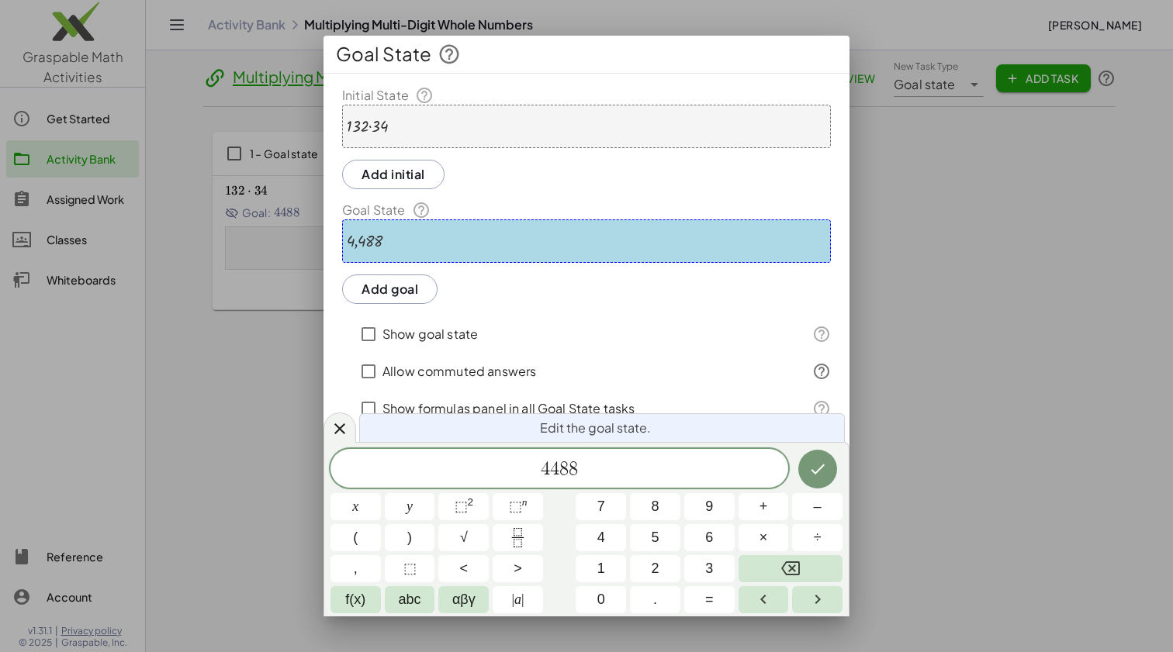
click at [389, 237] on div "4,488" at bounding box center [586, 240] width 489 height 43
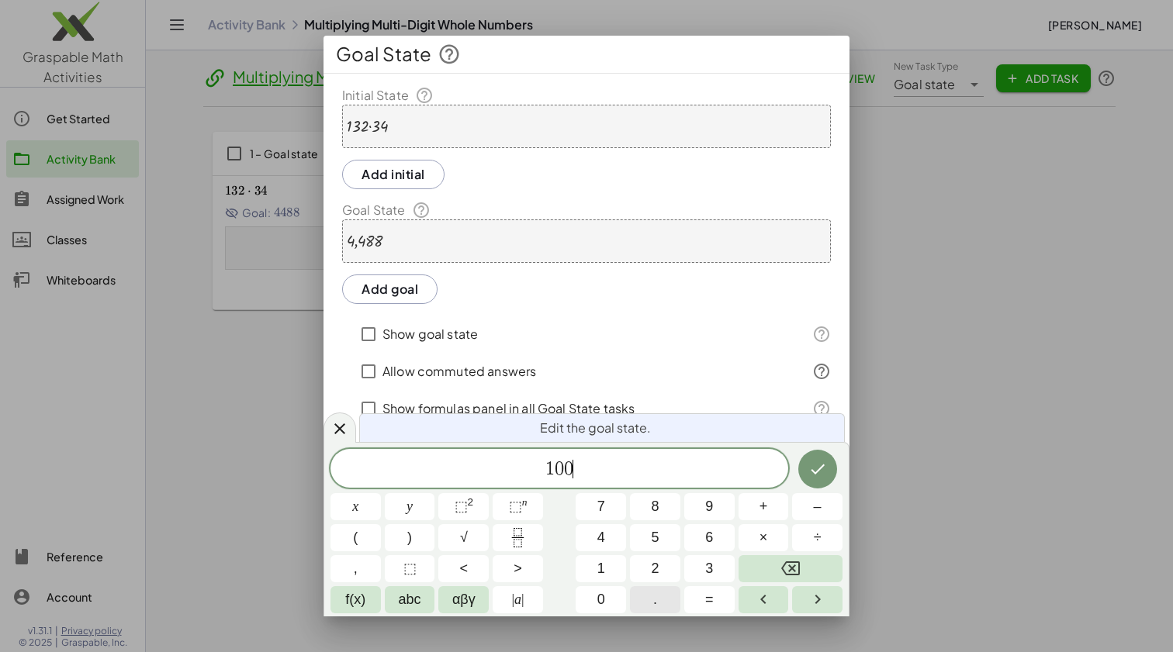
click at [653, 604] on span "." at bounding box center [655, 599] width 4 height 21
click at [541, 473] on span "​ 1 0 0 ." at bounding box center [559, 469] width 458 height 22
click at [578, 470] on span ")" at bounding box center [580, 468] width 10 height 22
click at [762, 541] on span "×" at bounding box center [763, 537] width 9 height 21
click at [764, 506] on span "+" at bounding box center [763, 506] width 9 height 21
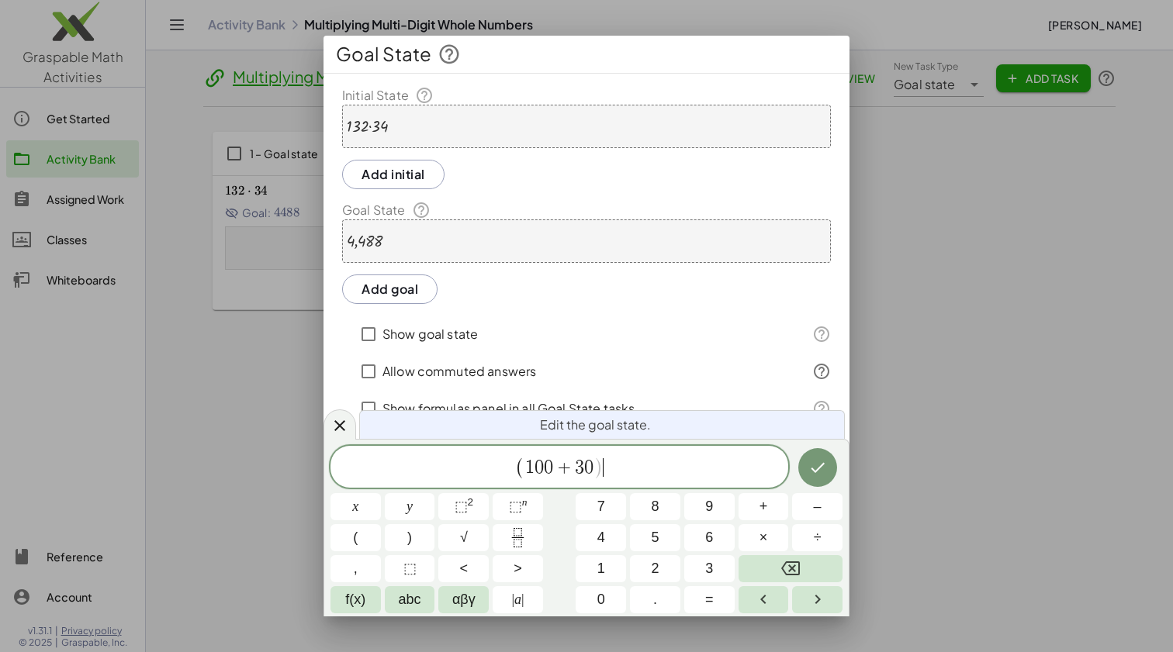
click at [604, 472] on span "( 1 0 0 + 3 0 ) ​" at bounding box center [559, 468] width 458 height 26
click at [593, 470] on span "1 0 0 + 3 0 ​" at bounding box center [559, 467] width 69 height 19
click at [634, 477] on span "( 1 0 0 + 3 2 ) ​" at bounding box center [559, 468] width 458 height 26
click at [767, 538] on span "×" at bounding box center [763, 537] width 9 height 21
click at [760, 511] on span "+" at bounding box center [763, 506] width 9 height 21
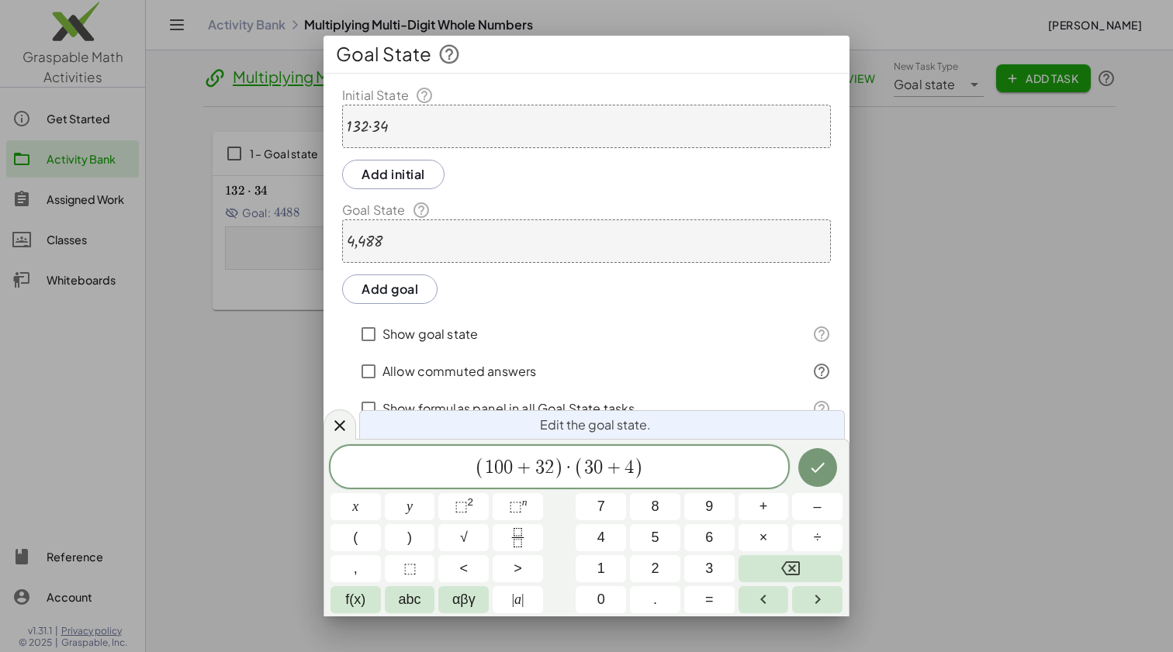
click at [917, 493] on div at bounding box center [586, 326] width 1173 height 652
click at [814, 468] on icon "Done" at bounding box center [817, 467] width 19 height 19
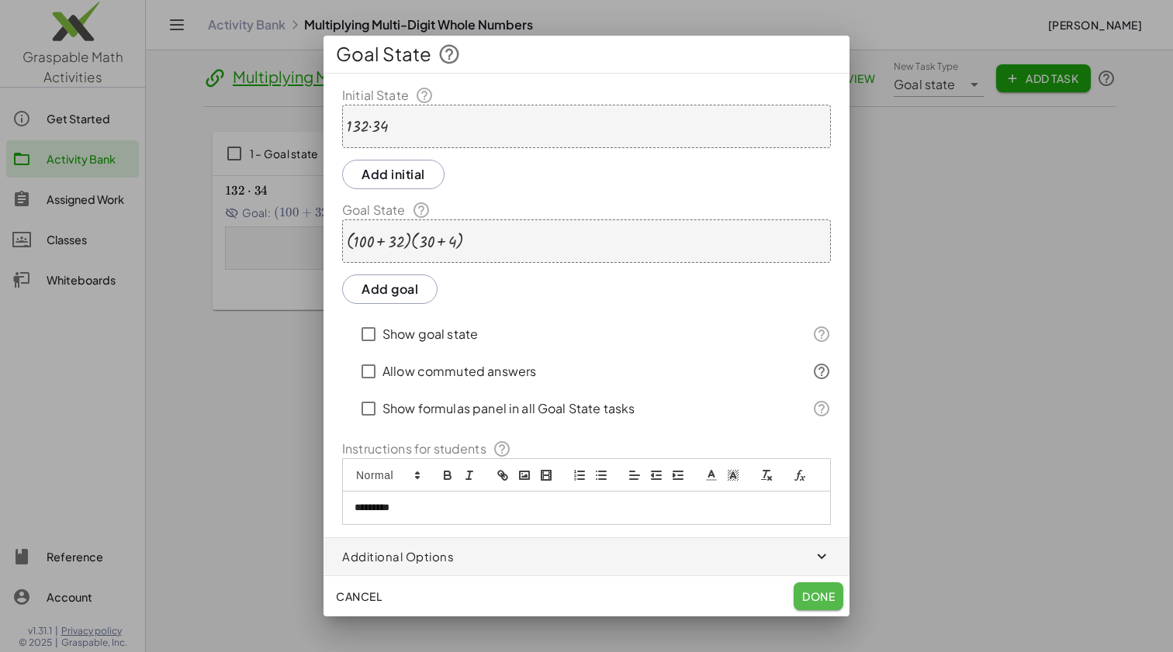
click at [819, 596] on span "Done" at bounding box center [818, 596] width 33 height 14
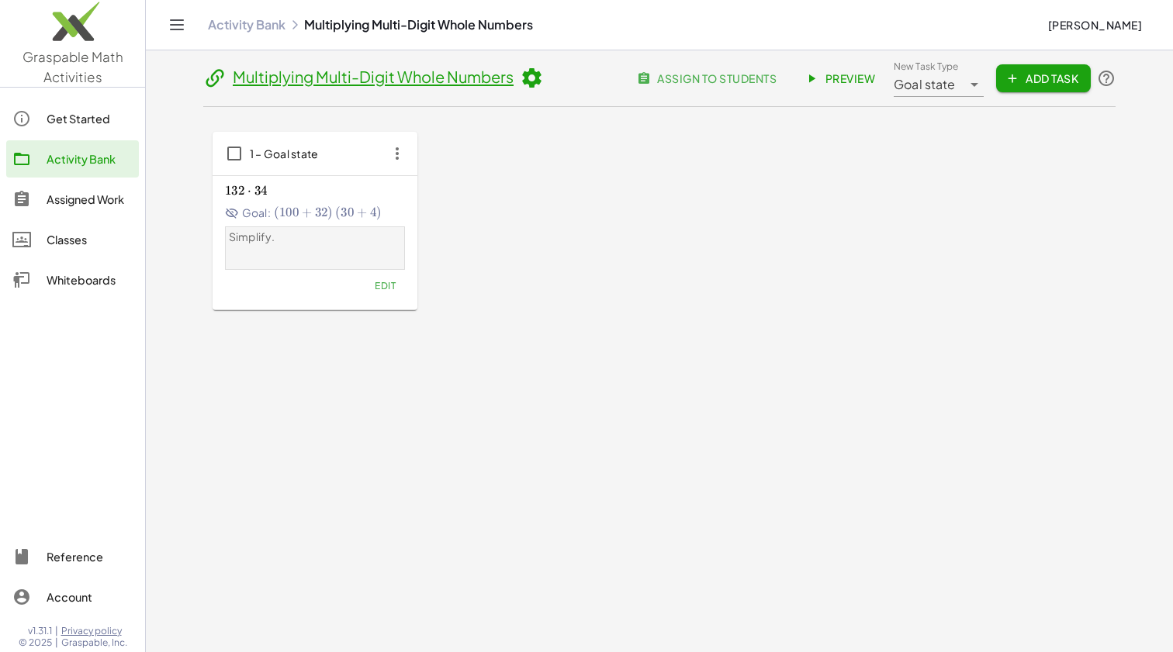
click at [234, 213] on icon at bounding box center [232, 213] width 14 height 14
click at [388, 284] on span "Edit" at bounding box center [385, 286] width 21 height 12
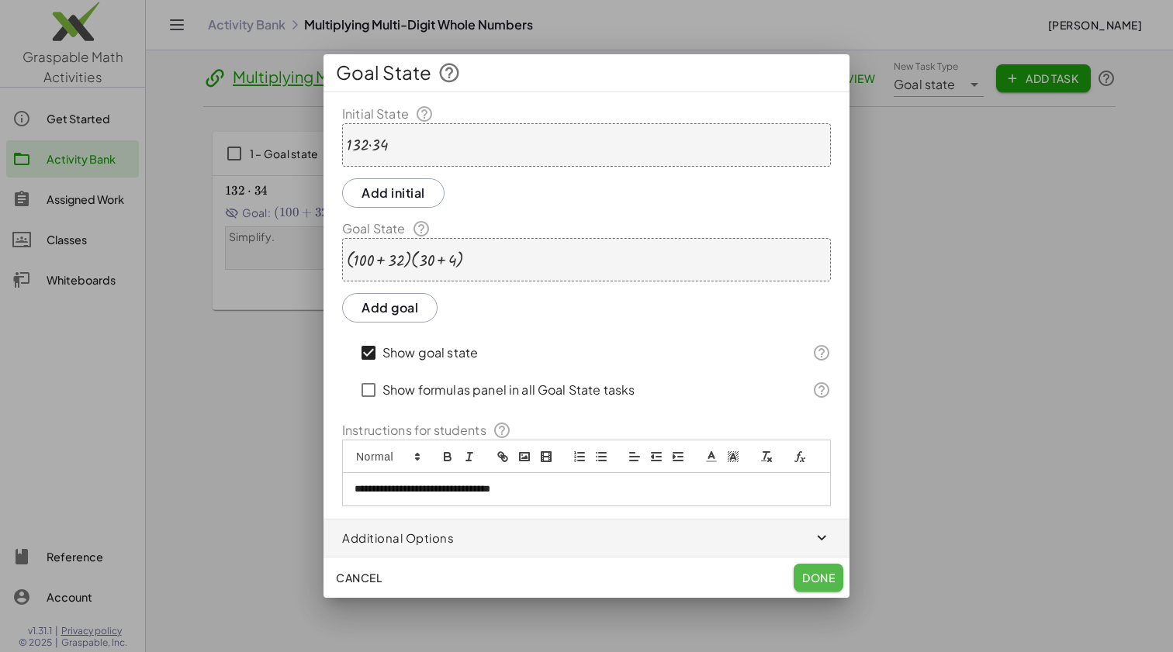
click at [813, 578] on span "Done" at bounding box center [818, 578] width 33 height 14
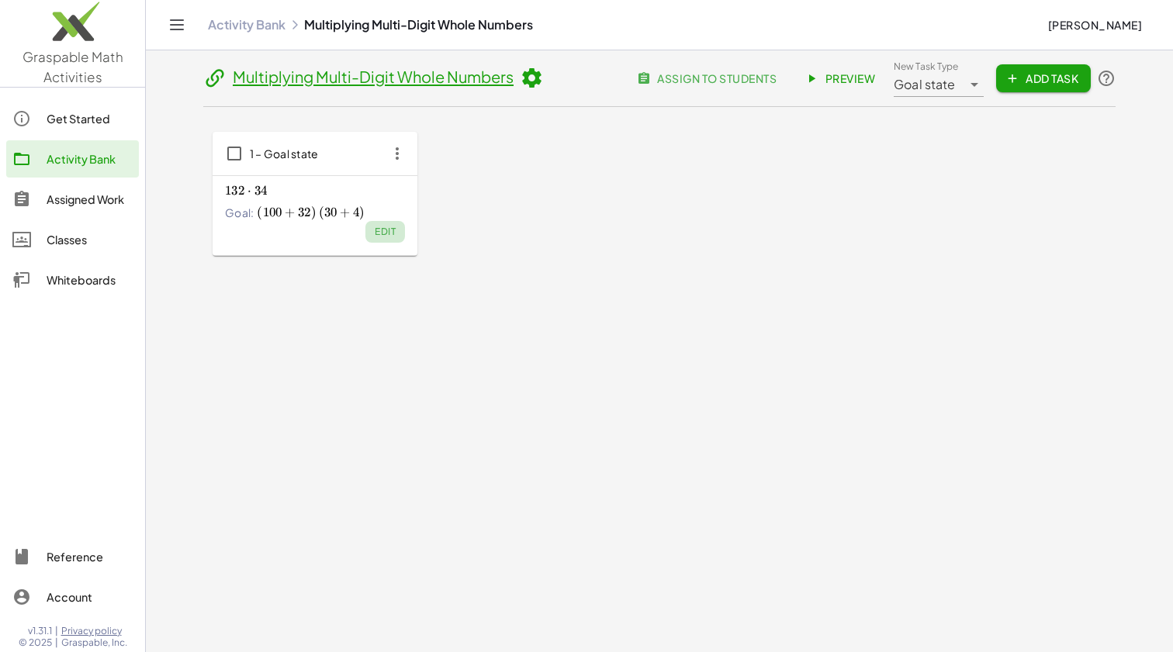
click at [388, 231] on span "Edit" at bounding box center [385, 232] width 21 height 12
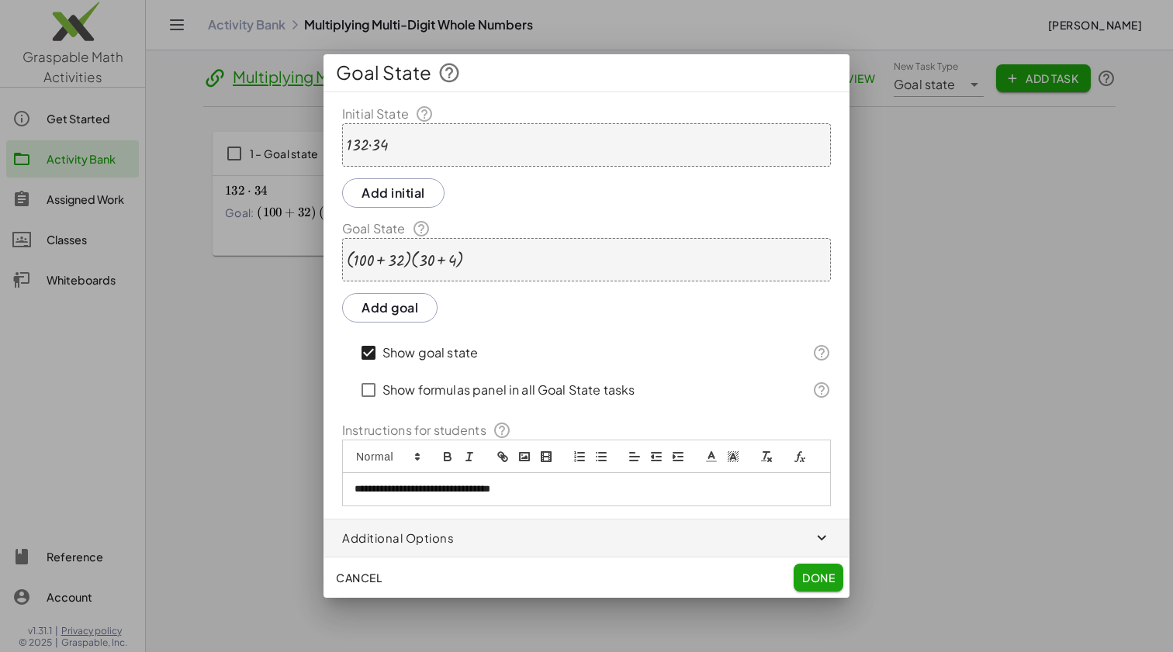
click at [554, 491] on p "**********" at bounding box center [586, 489] width 464 height 14
click at [439, 533] on span "button" at bounding box center [586, 538] width 526 height 37
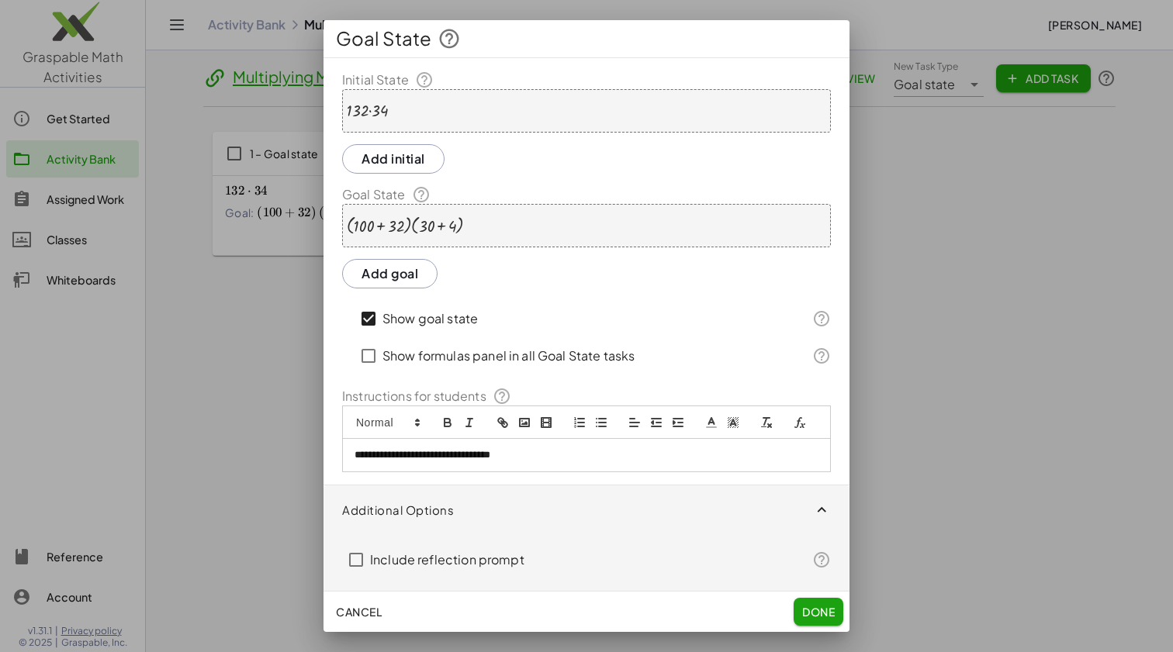
click at [392, 275] on button "Add goal" at bounding box center [389, 273] width 95 height 29
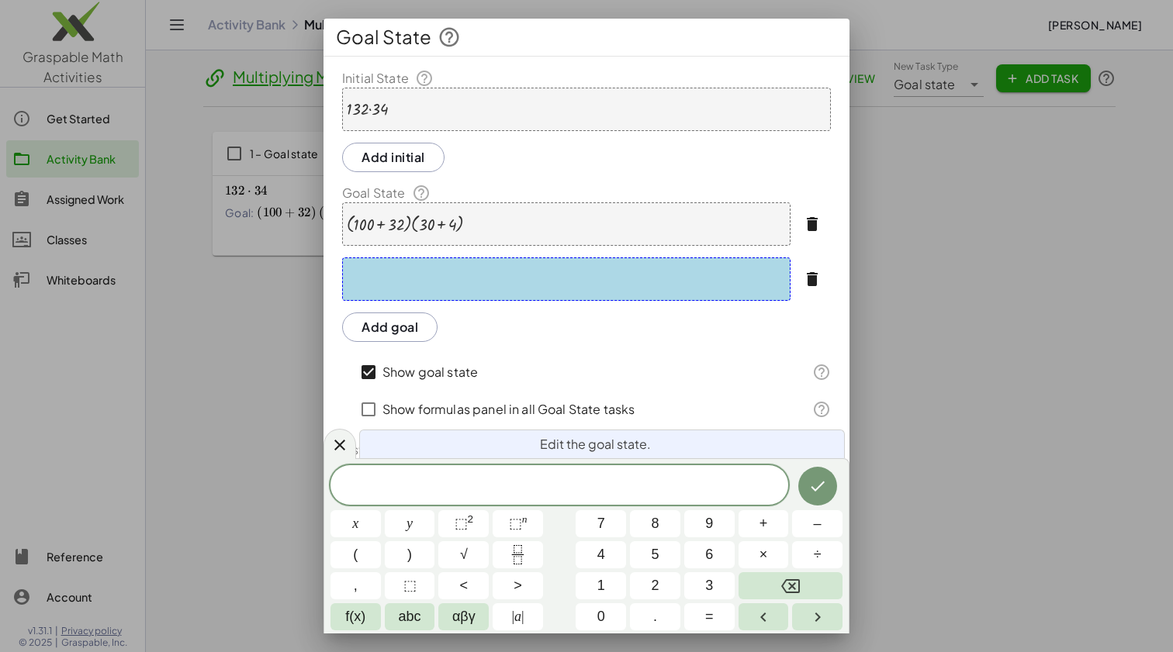
click at [387, 275] on div at bounding box center [566, 278] width 448 height 43
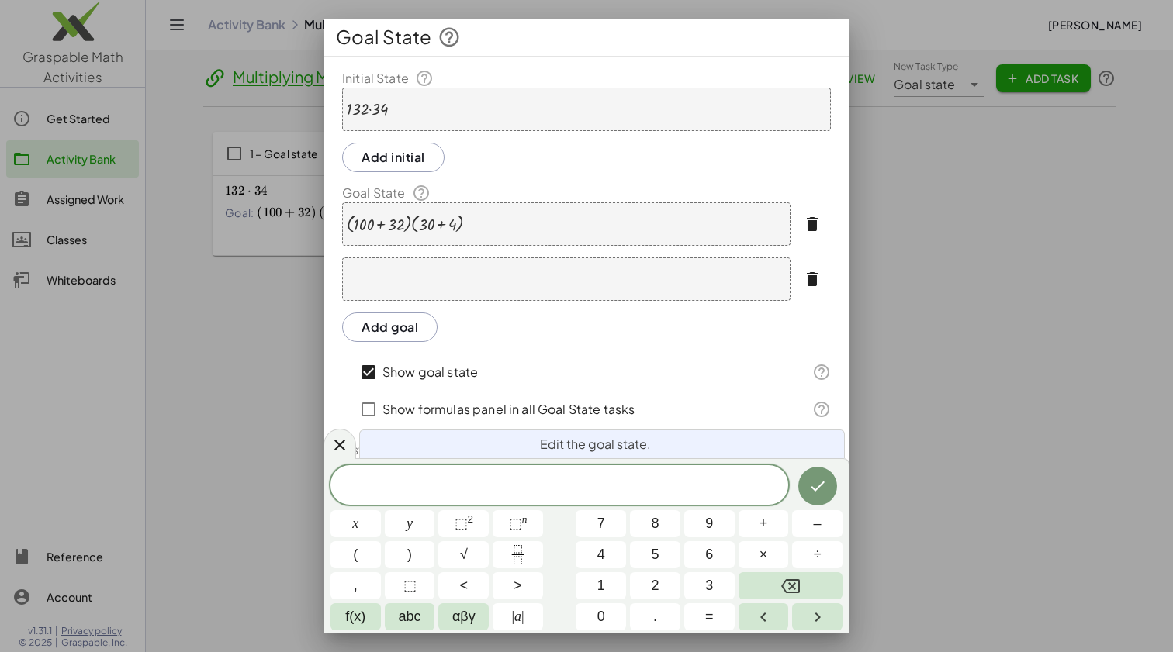
click at [557, 290] on div at bounding box center [566, 278] width 448 height 43
click at [464, 222] on div "· ( + 100 + 32 ) · ( + 30 + 4 )" at bounding box center [566, 223] width 448 height 43
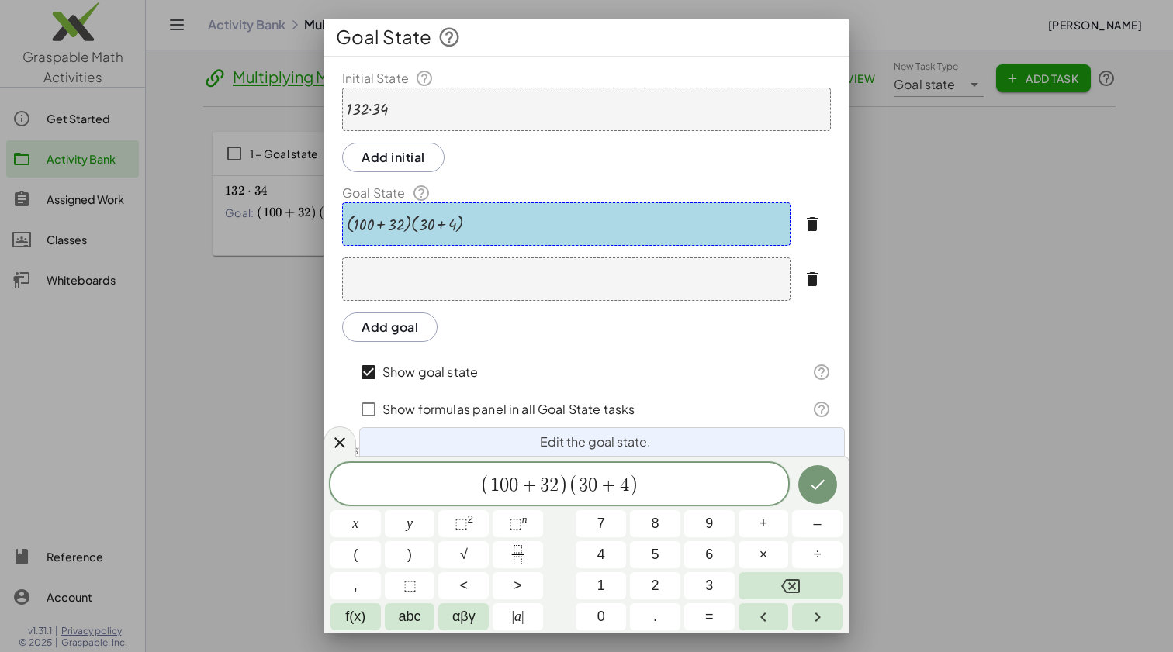
click at [465, 224] on div "· ( + 100 + 32 ) · ( + 30 + 4 )" at bounding box center [566, 223] width 448 height 43
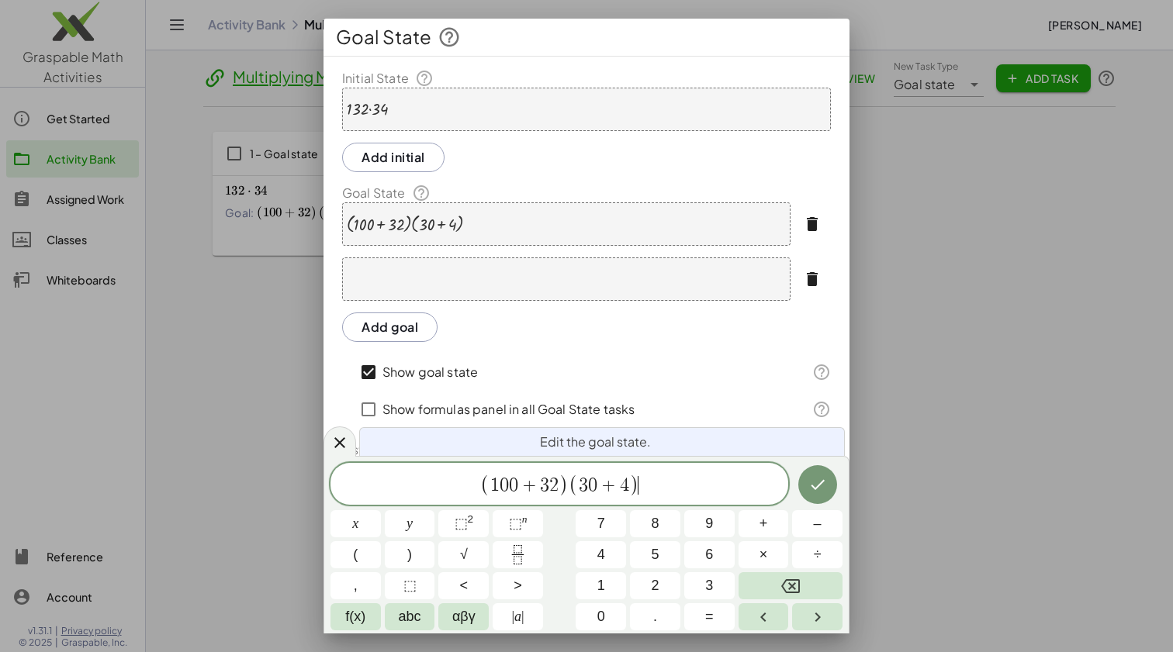
click at [645, 489] on span "( 1 0 0 + 3 2 ) ( 3 0 + 4 ) ​" at bounding box center [559, 485] width 458 height 26
click at [765, 555] on span "×" at bounding box center [763, 554] width 9 height 21
click at [816, 482] on icon "Done" at bounding box center [817, 484] width 19 height 19
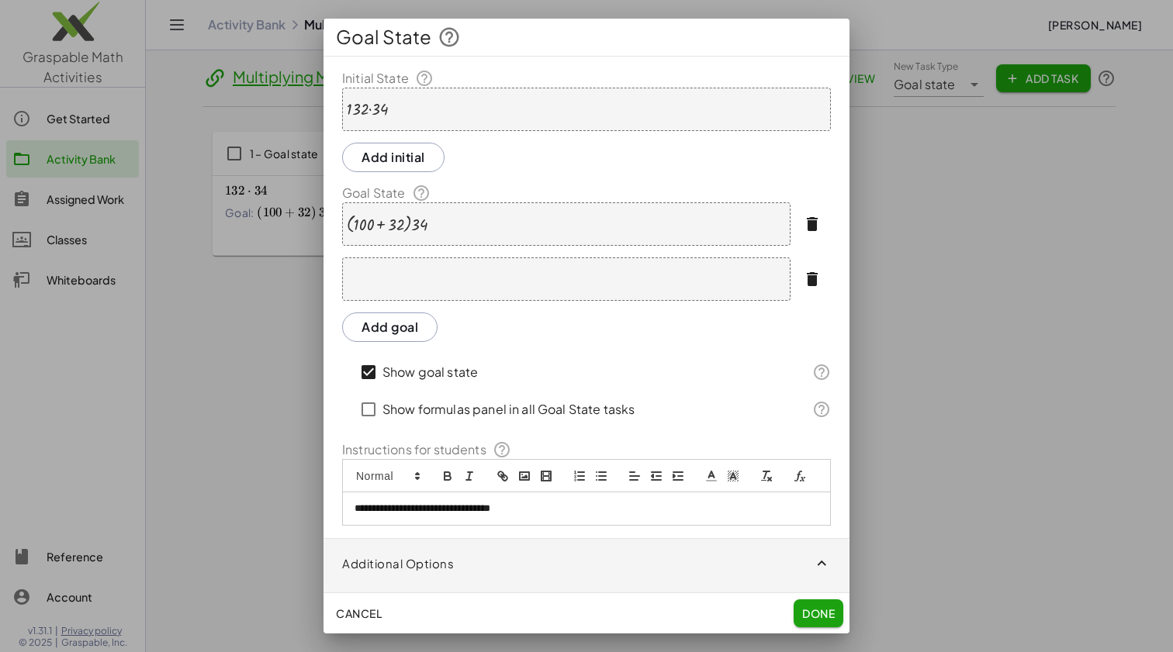
click at [374, 288] on div at bounding box center [566, 278] width 448 height 43
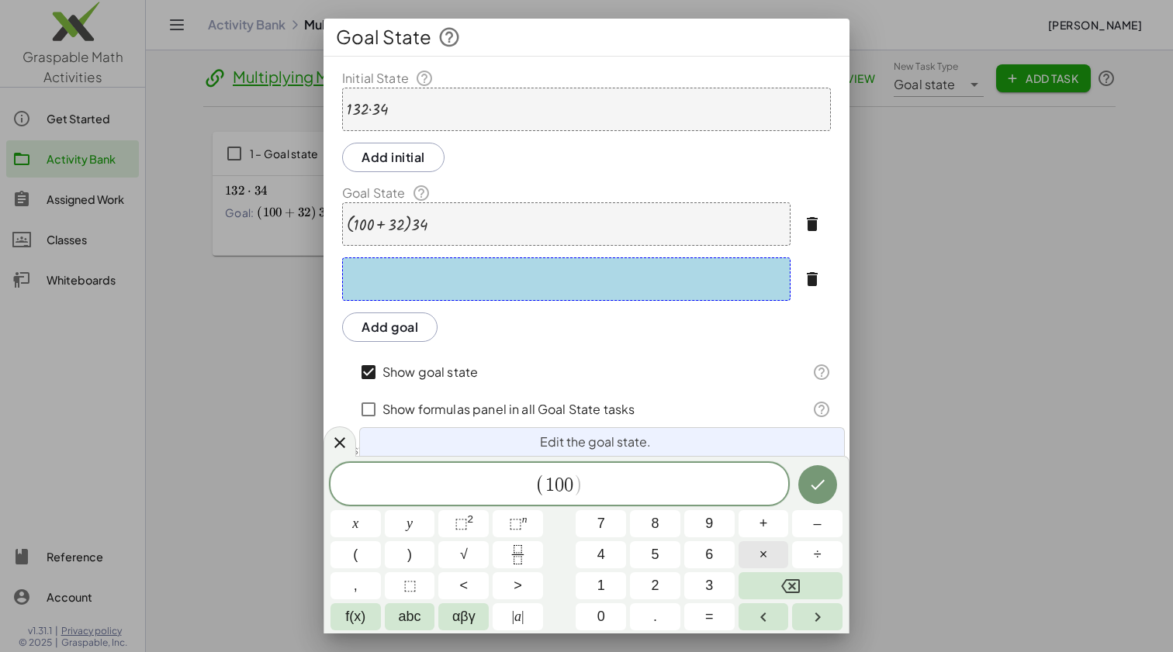
click at [759, 556] on span "×" at bounding box center [763, 554] width 9 height 21
click at [712, 579] on span "3" at bounding box center [709, 585] width 8 height 21
click at [605, 554] on button "4" at bounding box center [600, 554] width 50 height 27
click at [765, 527] on span "+" at bounding box center [763, 523] width 9 height 21
click at [710, 587] on span "3" at bounding box center [709, 585] width 8 height 21
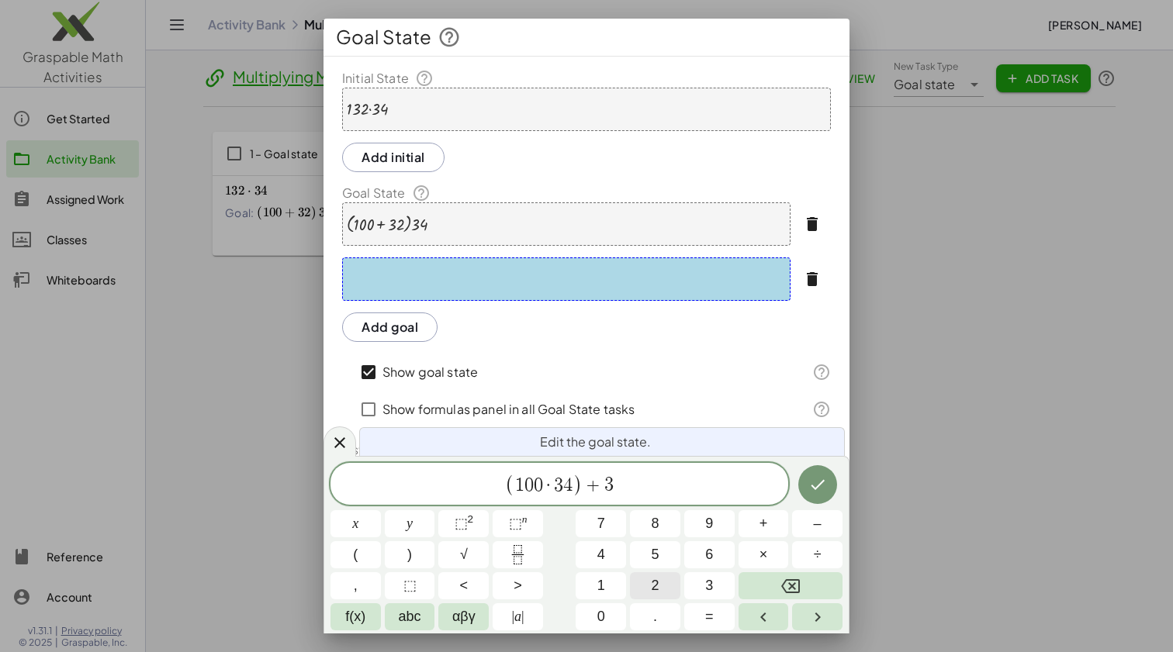
click at [654, 587] on span "2" at bounding box center [655, 585] width 8 height 21
click at [599, 484] on span "3" at bounding box center [603, 485] width 9 height 19
click at [361, 560] on button "(" at bounding box center [355, 554] width 50 height 27
click at [616, 484] on span "2" at bounding box center [613, 485] width 9 height 19
click at [767, 556] on span "×" at bounding box center [763, 554] width 9 height 21
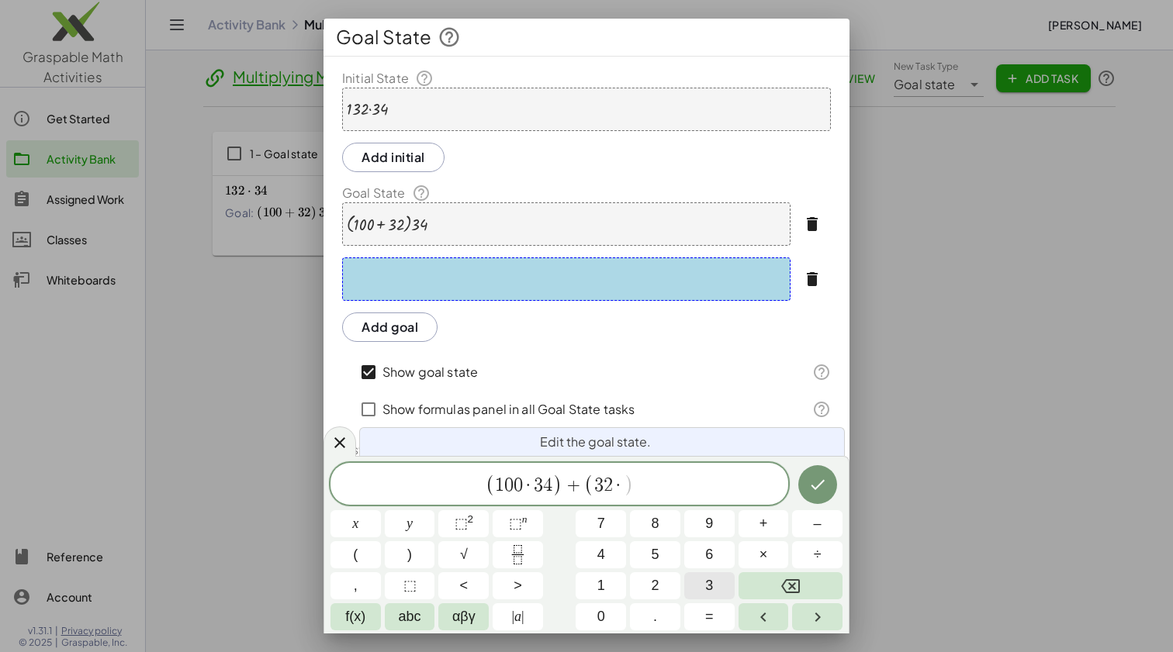
click at [712, 589] on span "3" at bounding box center [709, 585] width 8 height 21
click at [598, 554] on span "4" at bounding box center [601, 554] width 8 height 21
click at [408, 554] on span ")" at bounding box center [409, 554] width 5 height 21
click at [824, 485] on icon "Done" at bounding box center [817, 484] width 19 height 19
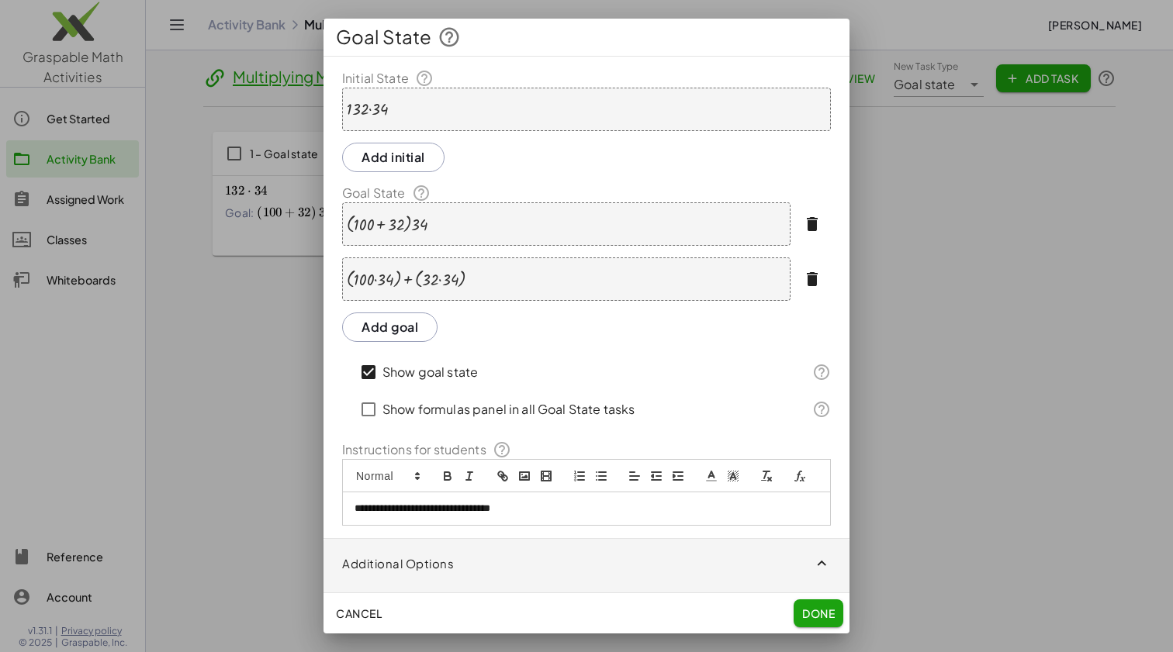
click at [819, 616] on span "Done" at bounding box center [818, 613] width 33 height 14
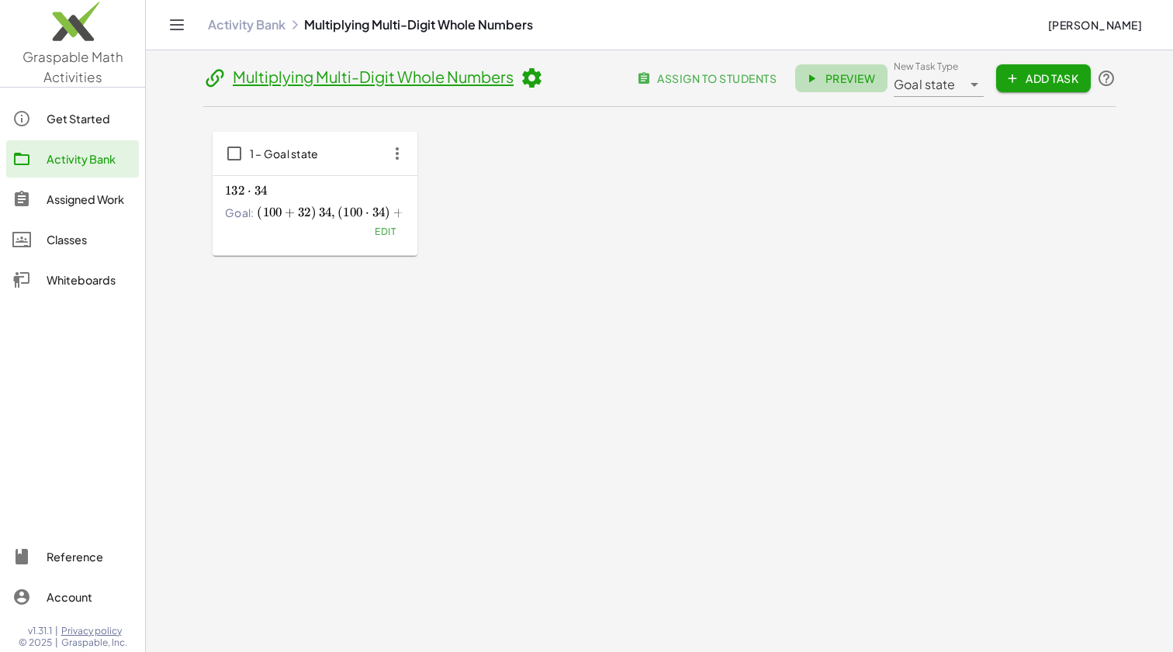
click at [846, 74] on span "Preview" at bounding box center [840, 78] width 67 height 14
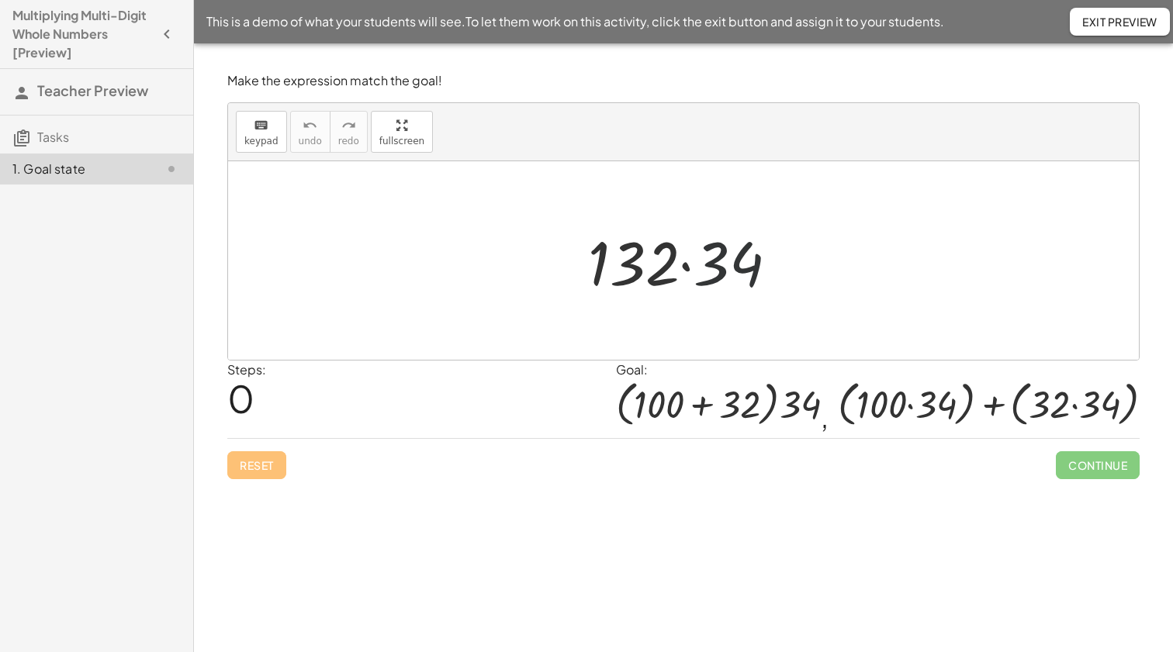
click at [696, 273] on div at bounding box center [689, 261] width 218 height 80
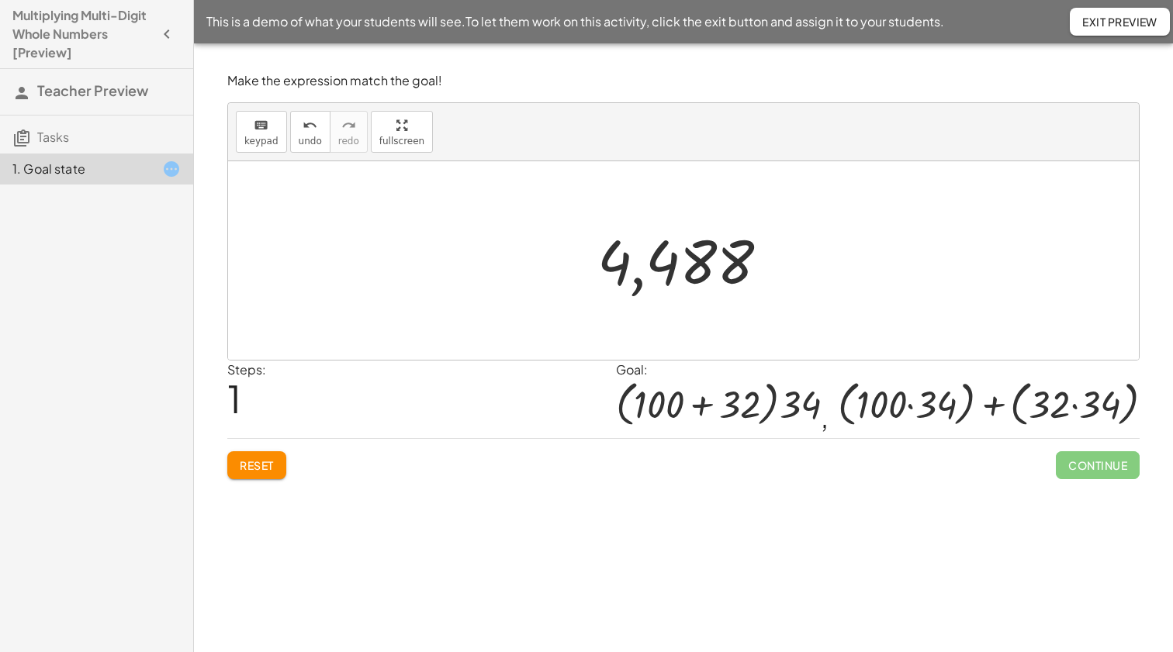
click at [249, 471] on button "Reset" at bounding box center [256, 465] width 59 height 28
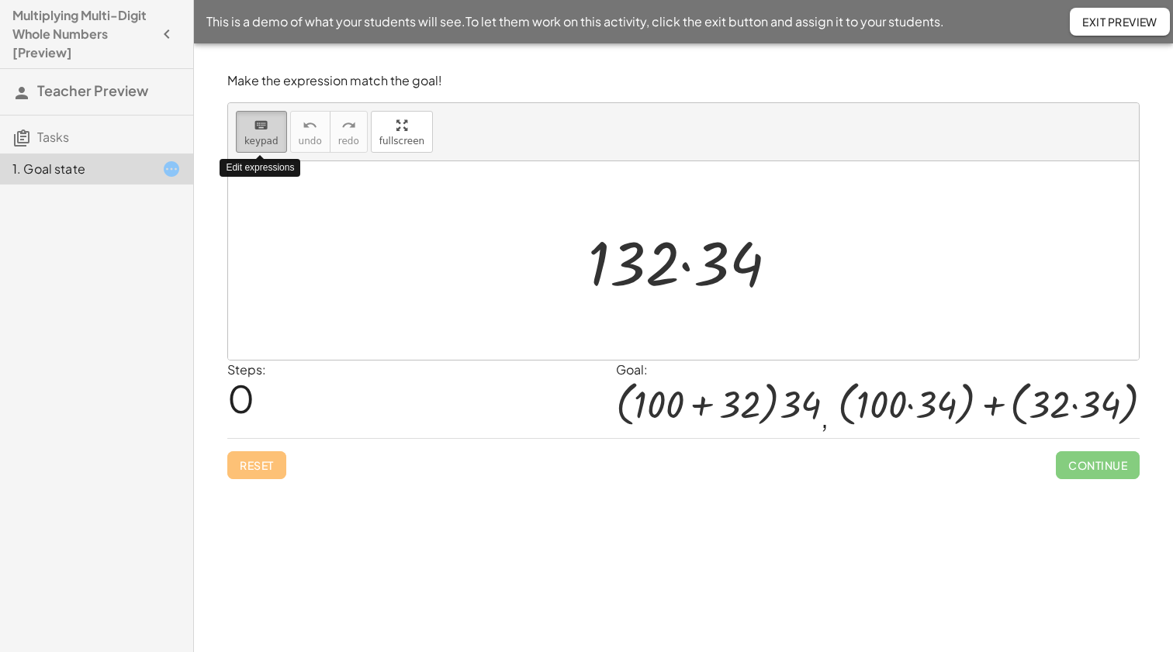
click at [259, 131] on icon "keyboard" at bounding box center [261, 125] width 15 height 19
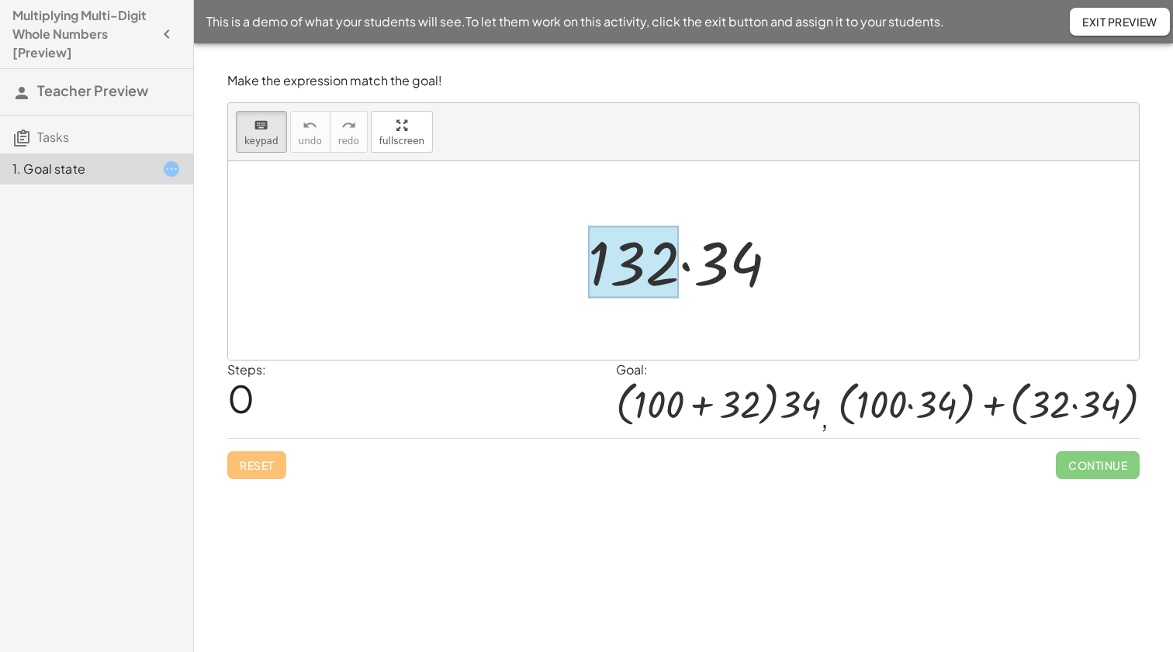
click at [614, 274] on div at bounding box center [633, 262] width 91 height 72
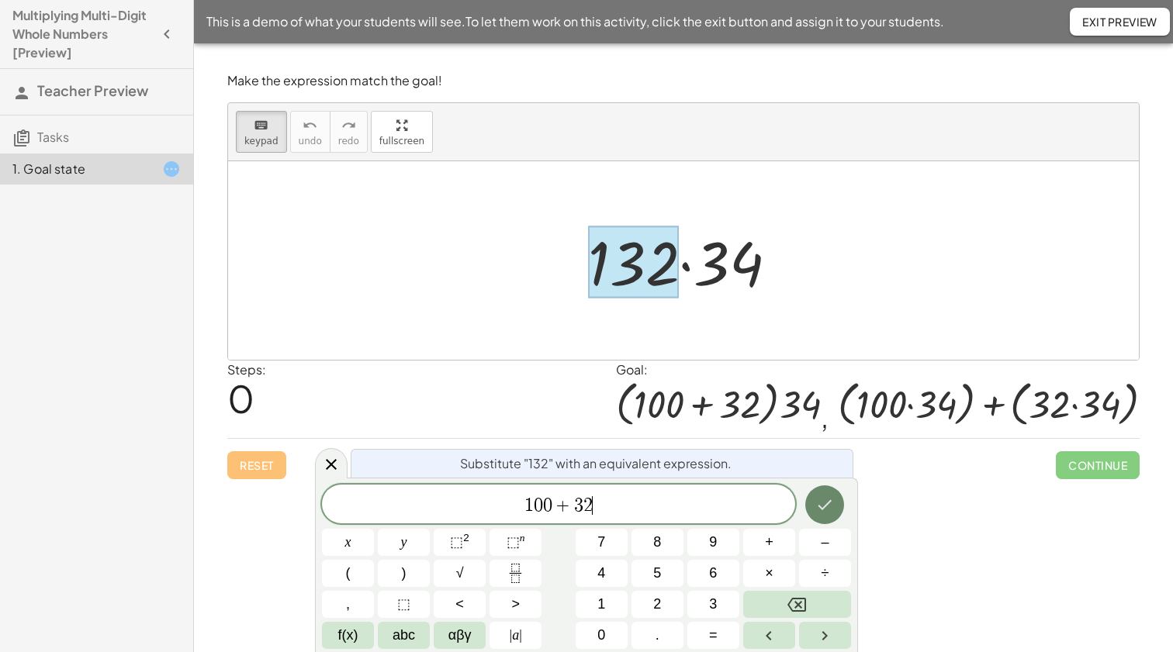
click at [817, 499] on icon "Done" at bounding box center [824, 505] width 19 height 19
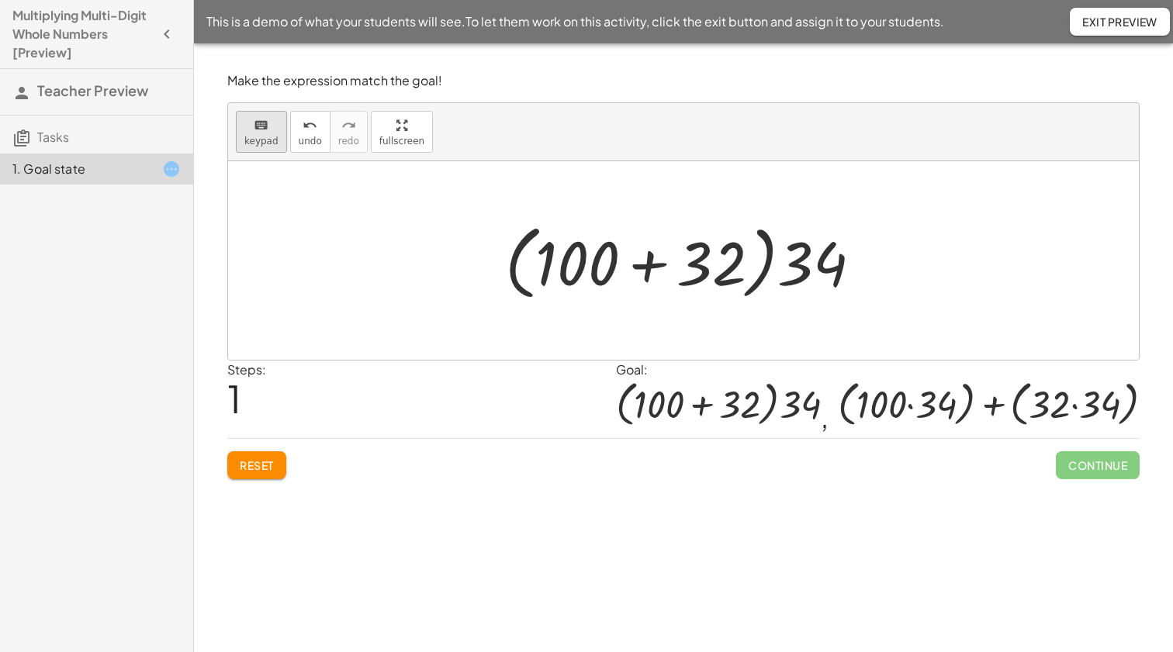
click at [257, 136] on span "keypad" at bounding box center [261, 141] width 34 height 11
click at [822, 281] on div at bounding box center [812, 262] width 70 height 72
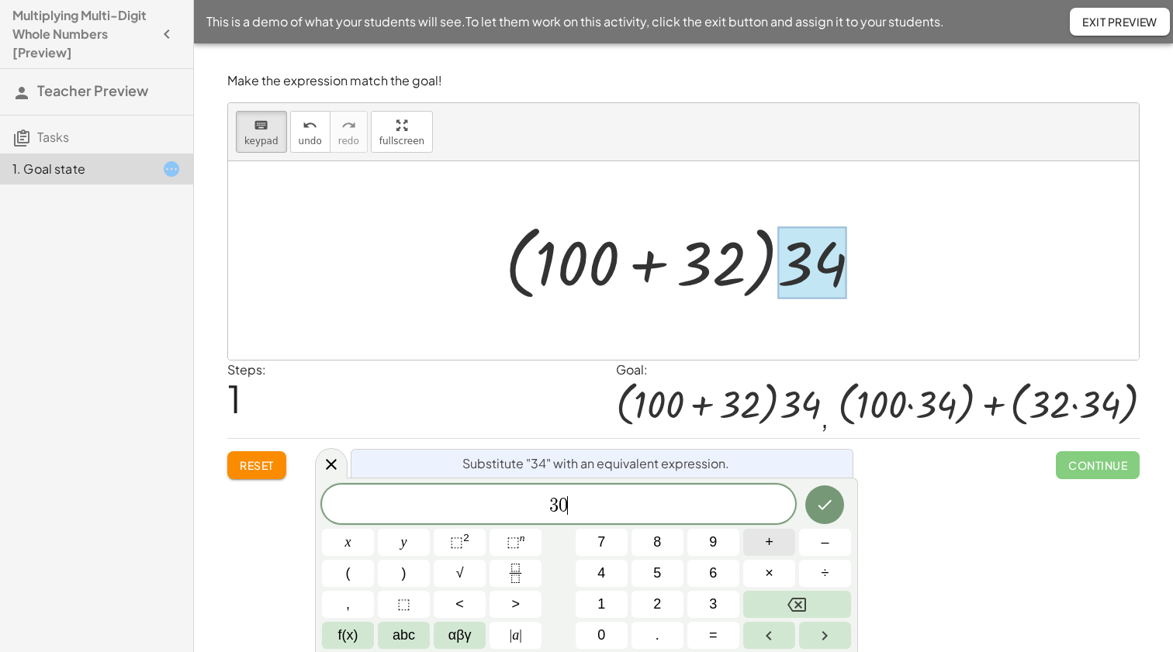
click at [768, 537] on span "+" at bounding box center [769, 542] width 9 height 21
click at [824, 509] on icon "Done" at bounding box center [824, 505] width 19 height 19
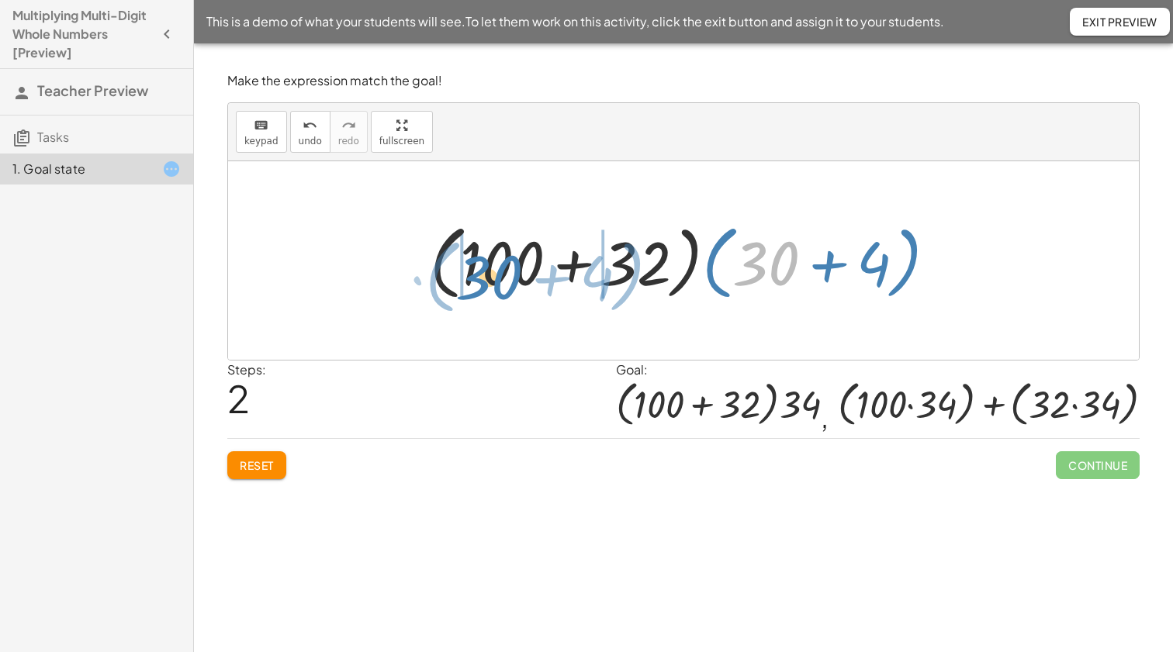
drag, startPoint x: 778, startPoint y: 268, endPoint x: 501, endPoint y: 282, distance: 277.2
click at [501, 282] on div at bounding box center [689, 260] width 535 height 89
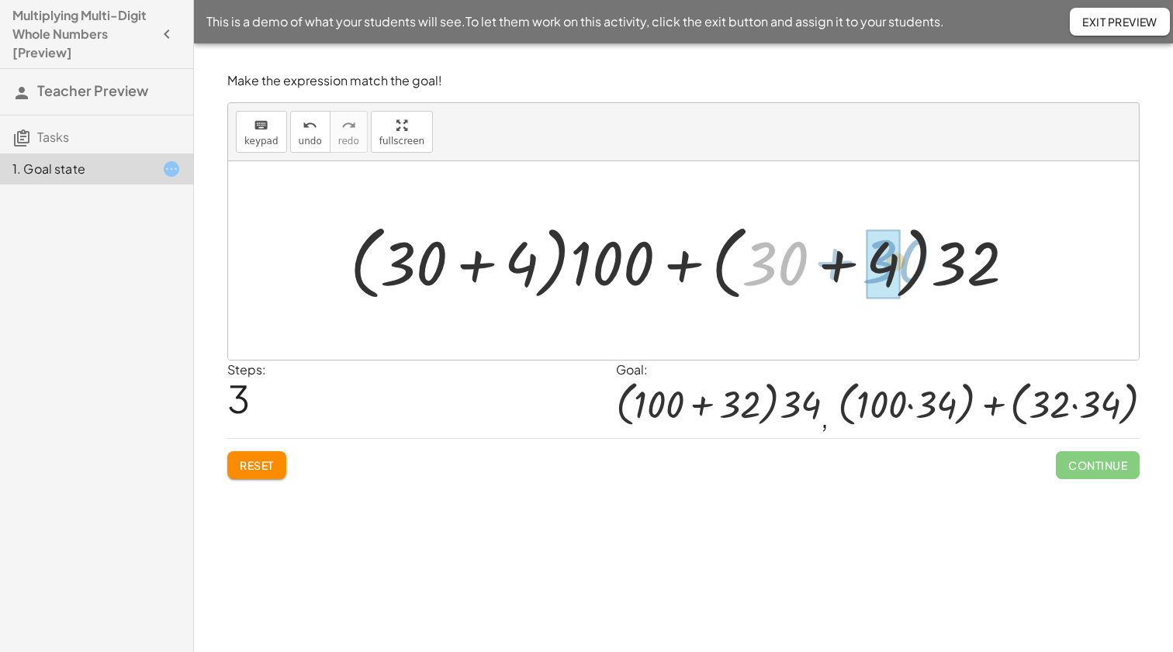
drag, startPoint x: 779, startPoint y: 269, endPoint x: 866, endPoint y: 262, distance: 87.9
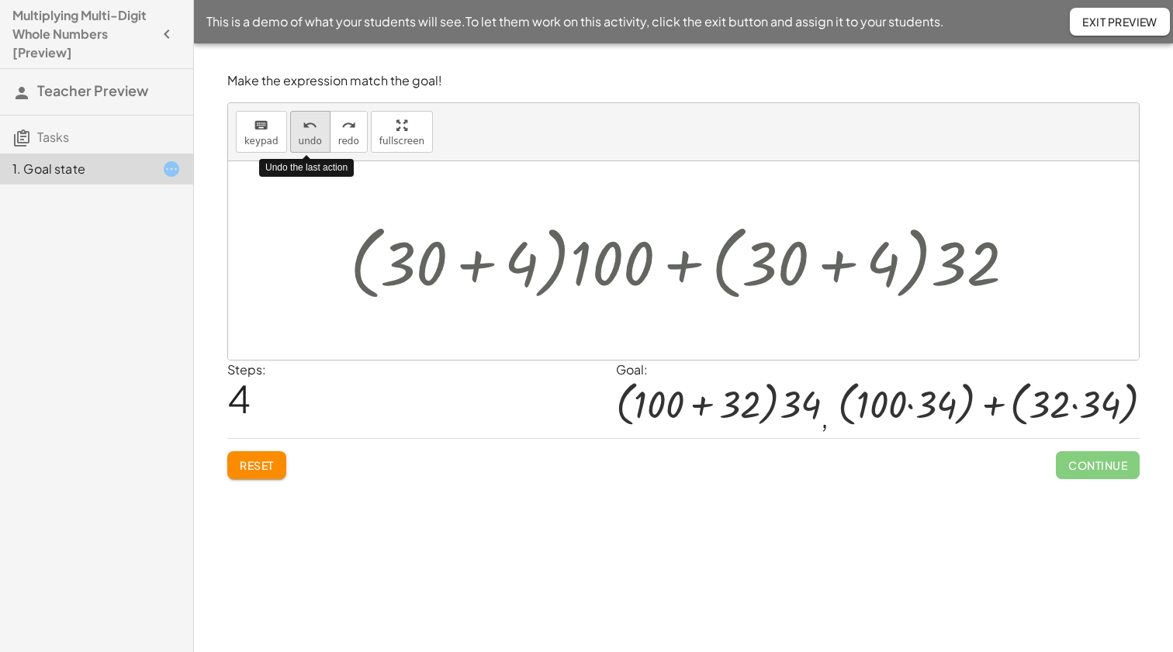
click at [308, 136] on span "undo" at bounding box center [310, 141] width 23 height 11
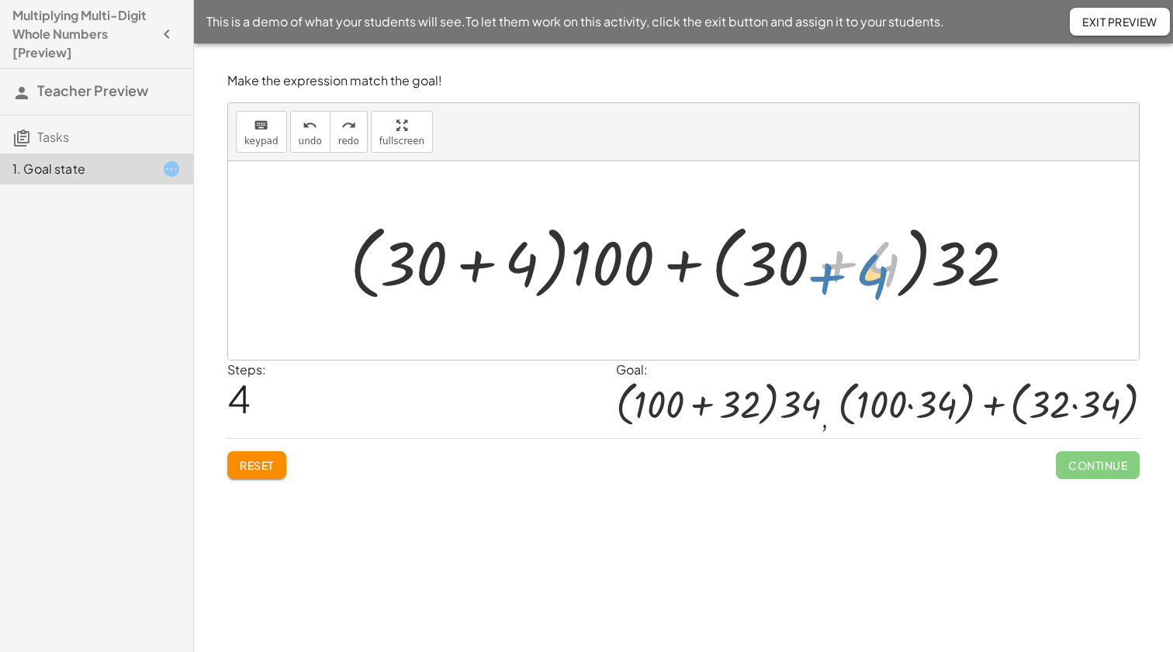
drag, startPoint x: 886, startPoint y: 268, endPoint x: 879, endPoint y: 277, distance: 11.6
click at [879, 277] on div at bounding box center [688, 260] width 693 height 89
click at [614, 277] on div at bounding box center [688, 260] width 693 height 89
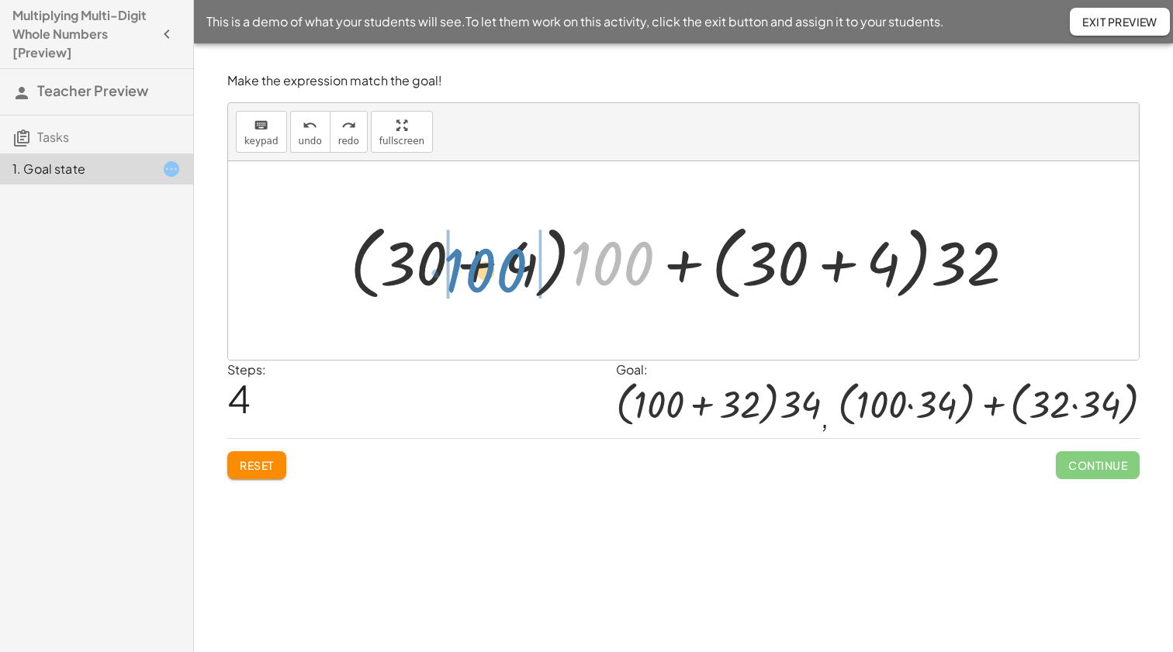
drag, startPoint x: 605, startPoint y: 269, endPoint x: 481, endPoint y: 278, distance: 124.4
click at [480, 276] on div at bounding box center [688, 260] width 693 height 89
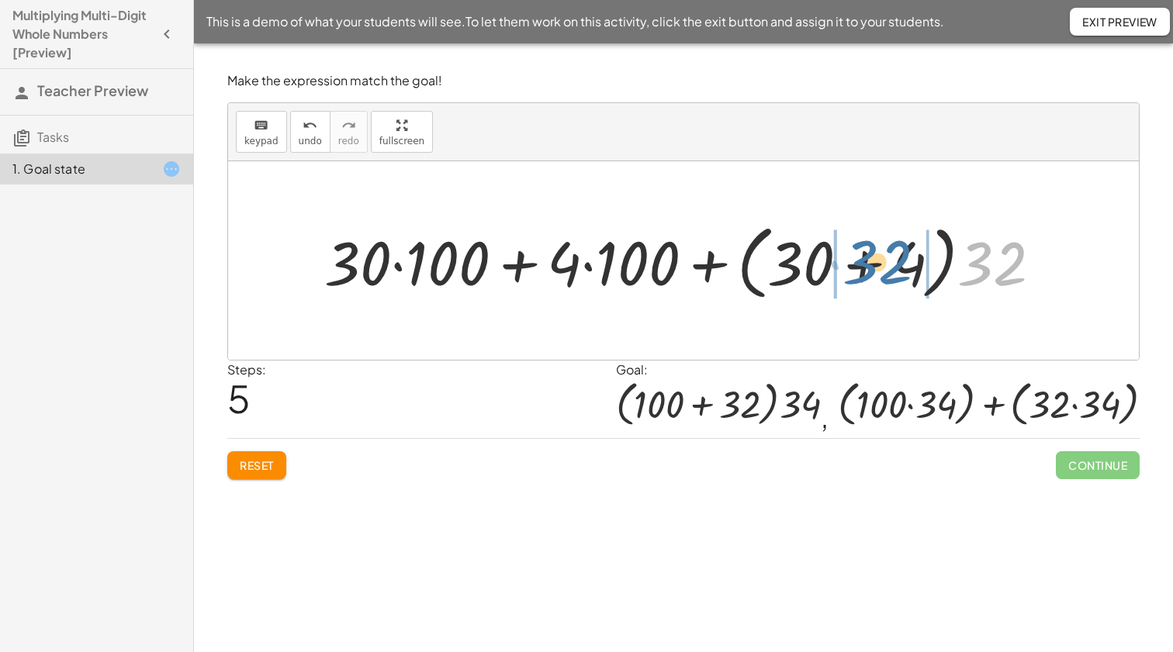
drag, startPoint x: 996, startPoint y: 270, endPoint x: 884, endPoint y: 270, distance: 112.4
click at [884, 270] on div at bounding box center [688, 260] width 745 height 89
